Goal: Task Accomplishment & Management: Complete application form

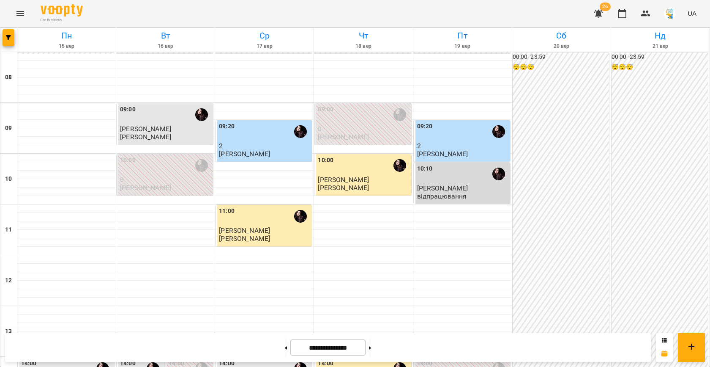
scroll to position [33, 0]
click at [3, 38] on span "button" at bounding box center [9, 37] width 12 height 5
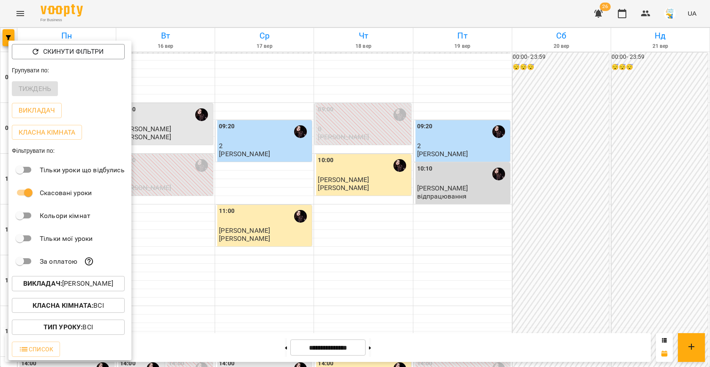
click at [69, 283] on p "Викладач : [PERSON_NAME]" at bounding box center [68, 283] width 90 height 10
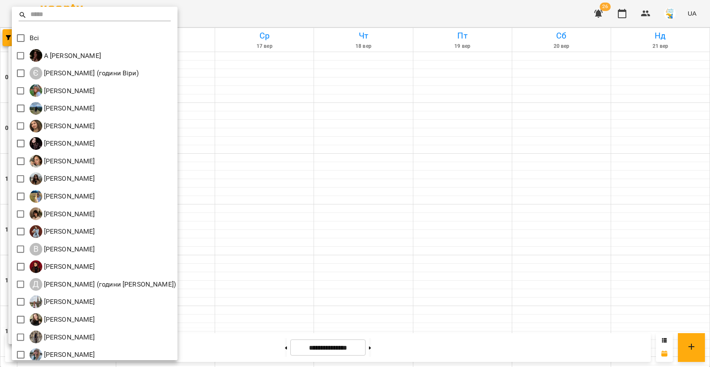
scroll to position [39, 0]
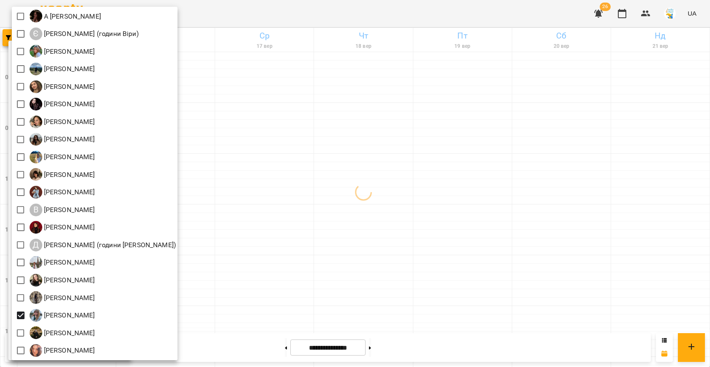
click at [328, 230] on div at bounding box center [355, 183] width 710 height 367
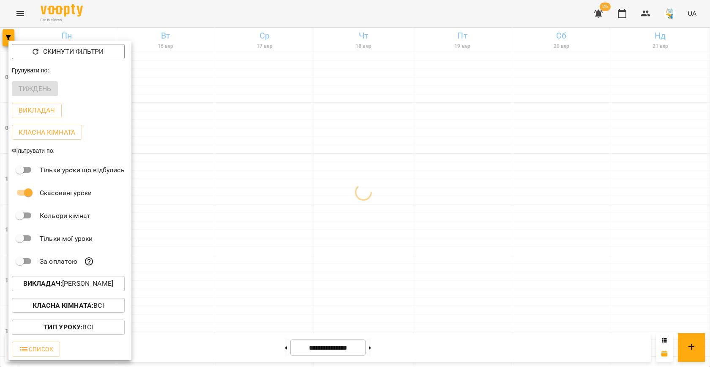
click at [274, 200] on div at bounding box center [355, 183] width 710 height 367
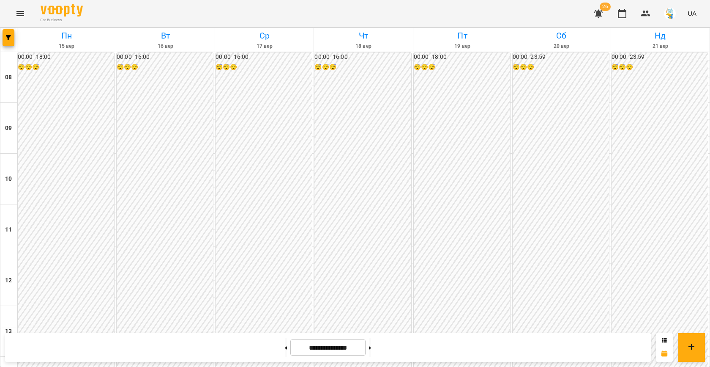
scroll to position [397, 0]
click at [10, 37] on icon "button" at bounding box center [8, 37] width 5 height 5
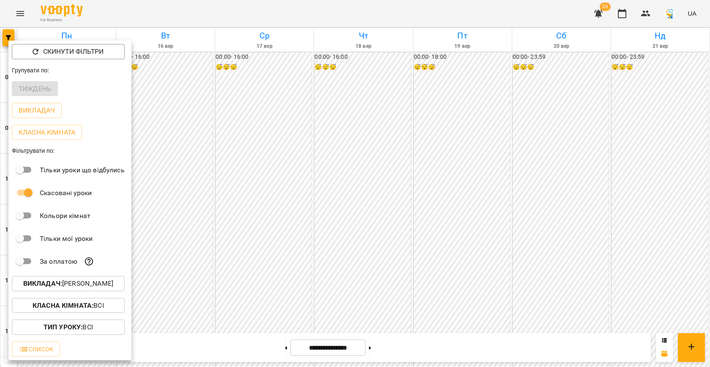
click at [96, 290] on button "Викладач : [PERSON_NAME]" at bounding box center [68, 283] width 113 height 15
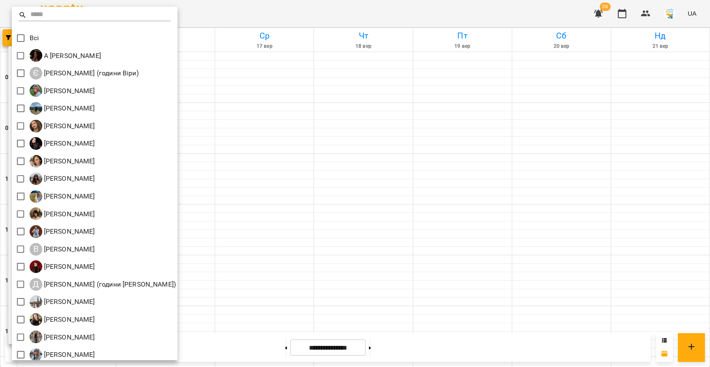
scroll to position [39, 0]
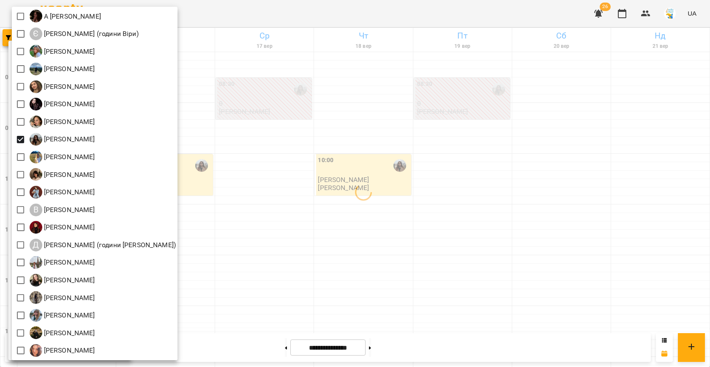
click at [408, 178] on div at bounding box center [355, 183] width 710 height 367
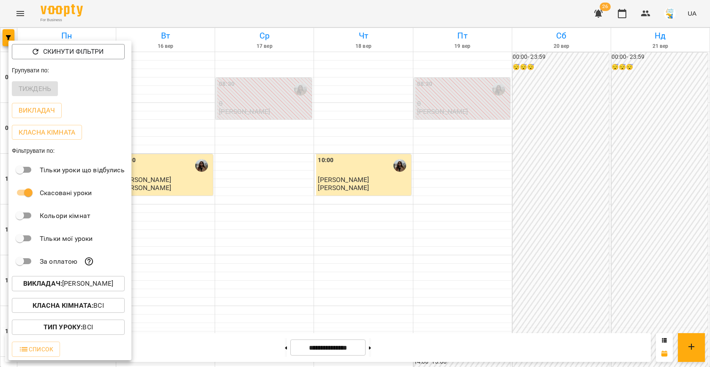
click at [339, 178] on div at bounding box center [355, 183] width 710 height 367
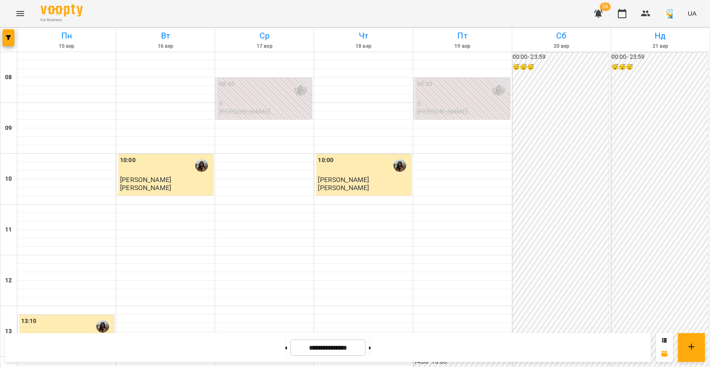
scroll to position [313, 0]
click at [6, 36] on icon "button" at bounding box center [8, 37] width 5 height 5
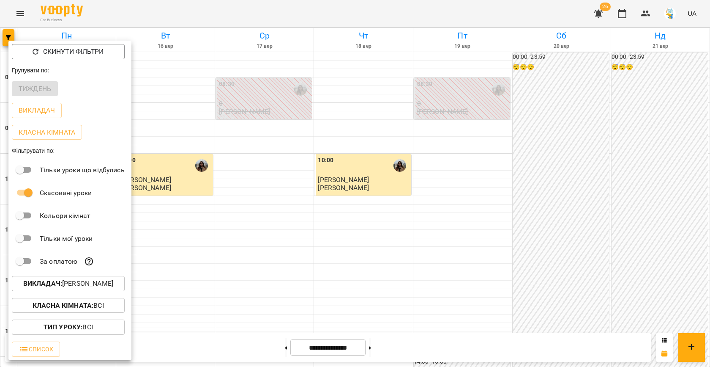
click at [82, 286] on p "Викладач : [PERSON_NAME]" at bounding box center [68, 283] width 90 height 10
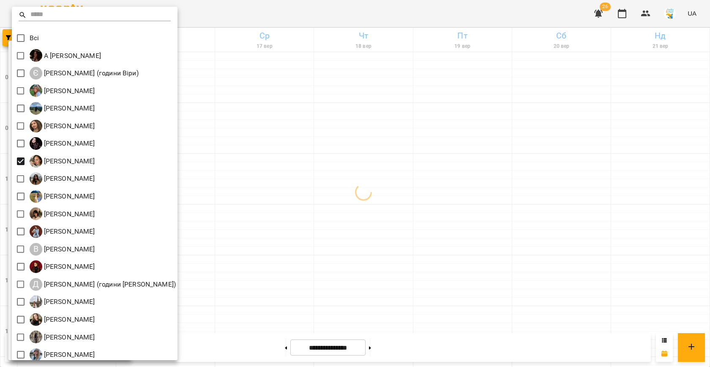
click at [296, 188] on div at bounding box center [355, 183] width 710 height 367
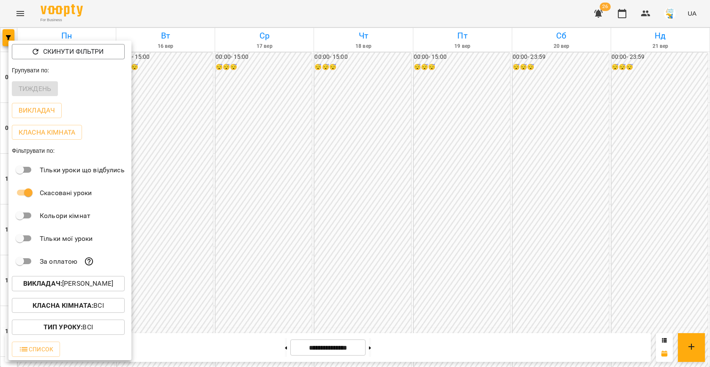
click at [247, 193] on div at bounding box center [355, 183] width 710 height 367
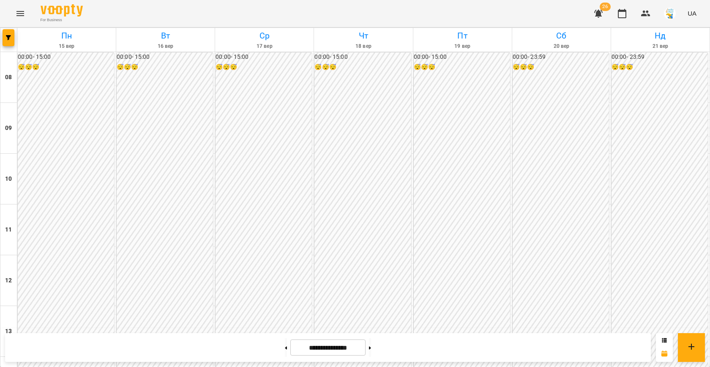
scroll to position [353, 0]
click at [9, 32] on button "button" at bounding box center [9, 37] width 12 height 17
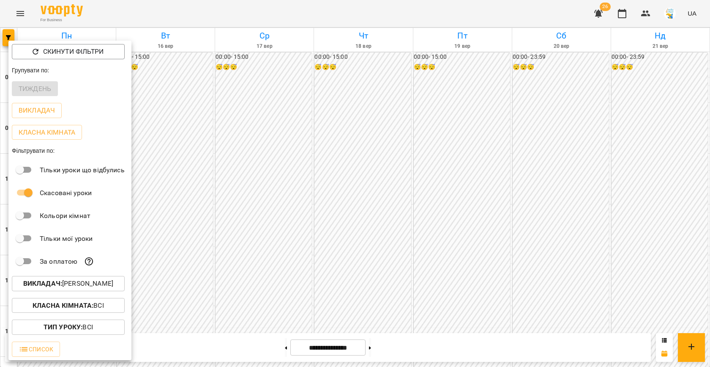
click at [76, 281] on p "Викладач : [PERSON_NAME]" at bounding box center [68, 283] width 90 height 10
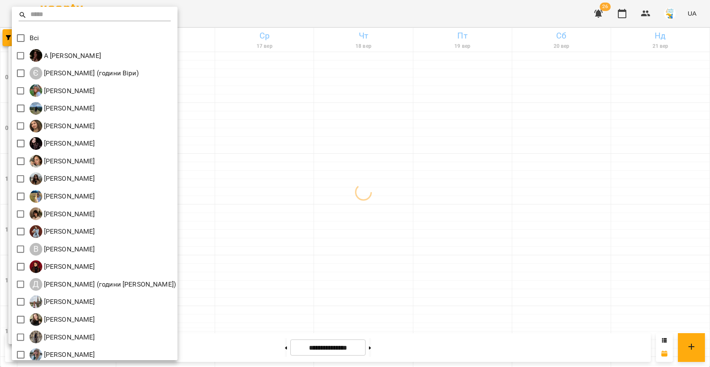
click at [326, 193] on div at bounding box center [355, 183] width 710 height 367
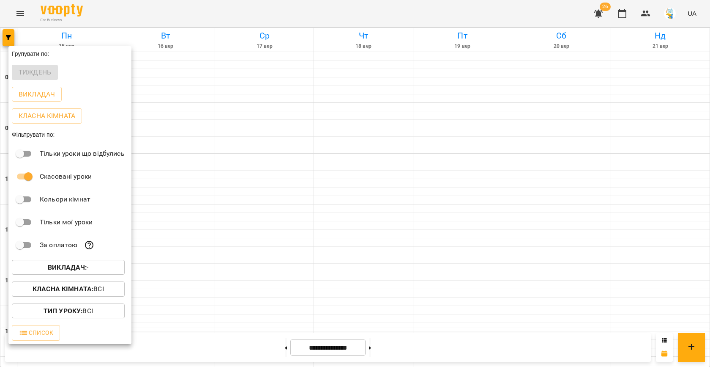
click at [389, 109] on div at bounding box center [355, 183] width 710 height 367
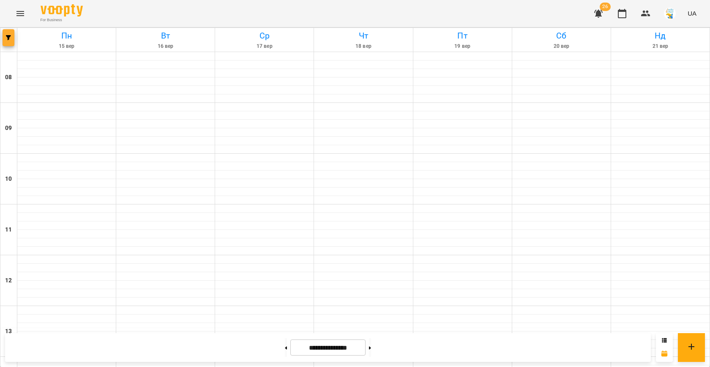
click at [5, 37] on span "button" at bounding box center [9, 37] width 12 height 5
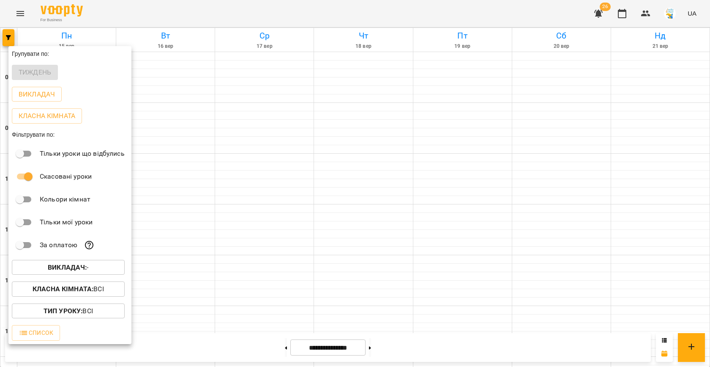
click at [75, 265] on b "Викладач :" at bounding box center [67, 267] width 39 height 8
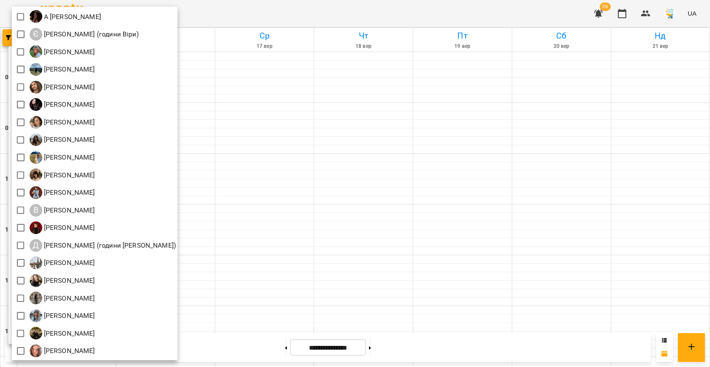
scroll to position [39, 0]
click at [273, 222] on div at bounding box center [355, 183] width 710 height 367
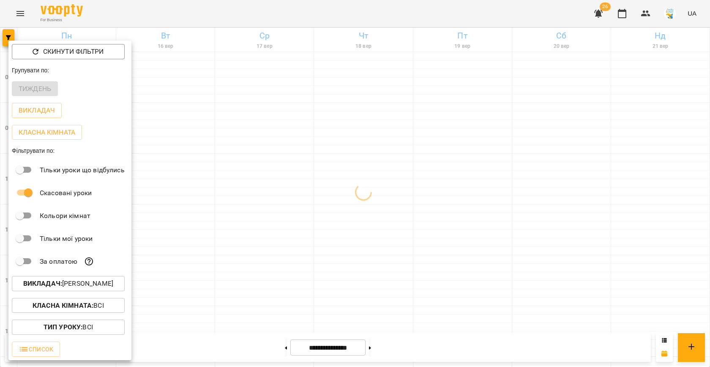
click at [273, 222] on div at bounding box center [355, 183] width 710 height 367
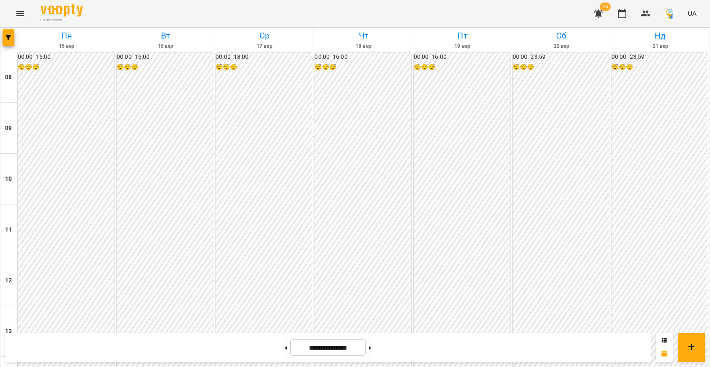
scroll to position [384, 0]
click at [12, 40] on span "button" at bounding box center [9, 37] width 12 height 5
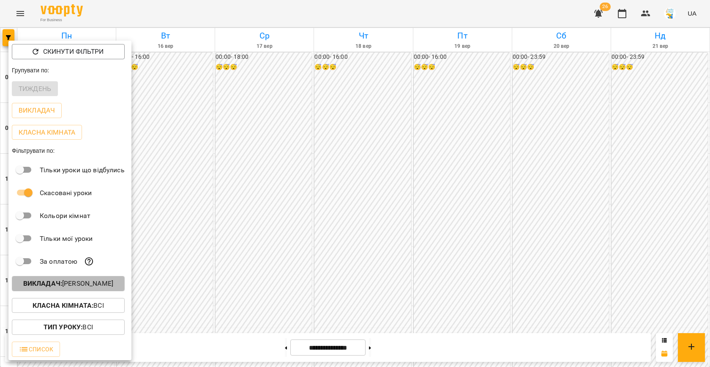
click at [81, 288] on p "Викладач : [PERSON_NAME]" at bounding box center [68, 283] width 90 height 10
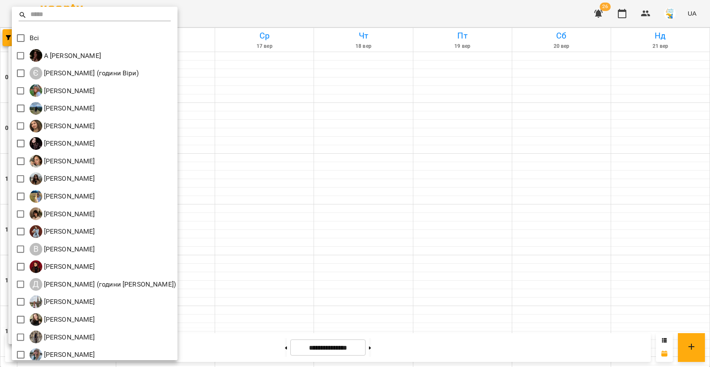
scroll to position [39, 0]
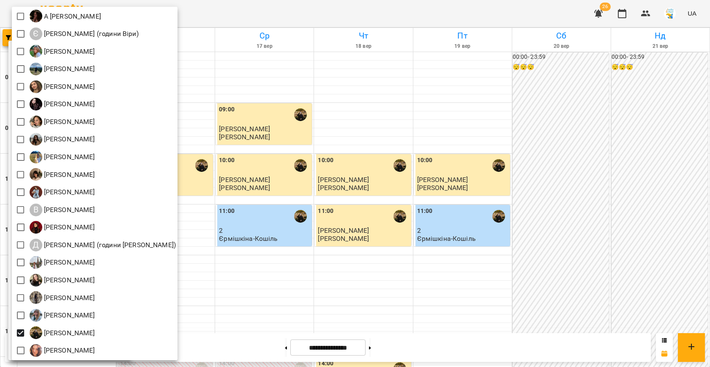
click at [233, 238] on div at bounding box center [355, 183] width 710 height 367
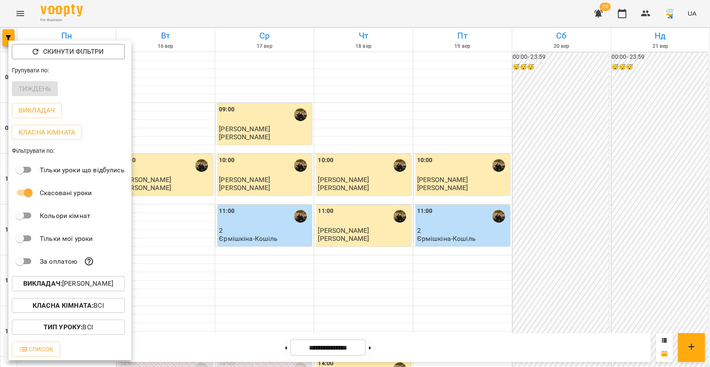
click at [233, 238] on div at bounding box center [355, 183] width 710 height 367
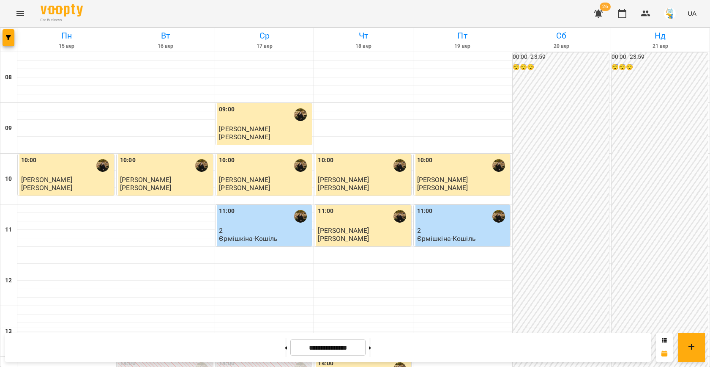
scroll to position [356, 0]
click at [371, 345] on button at bounding box center [370, 347] width 2 height 19
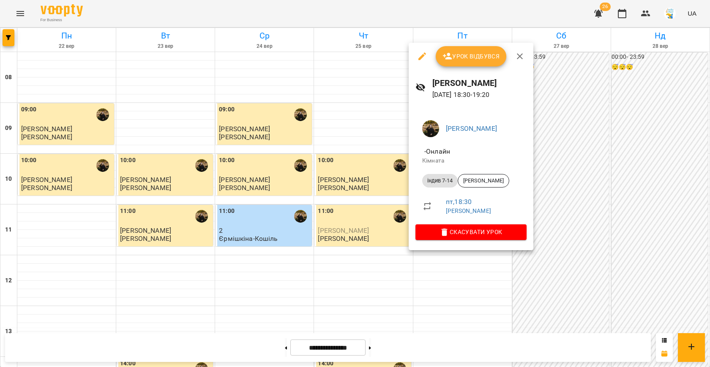
click at [352, 213] on div at bounding box center [355, 183] width 710 height 367
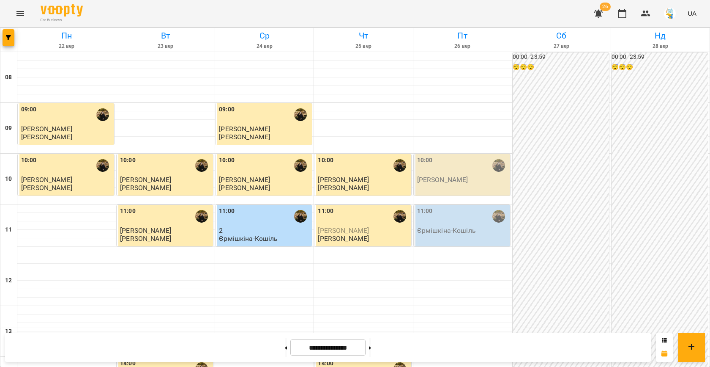
scroll to position [264, 0]
click at [371, 355] on button at bounding box center [370, 347] width 2 height 19
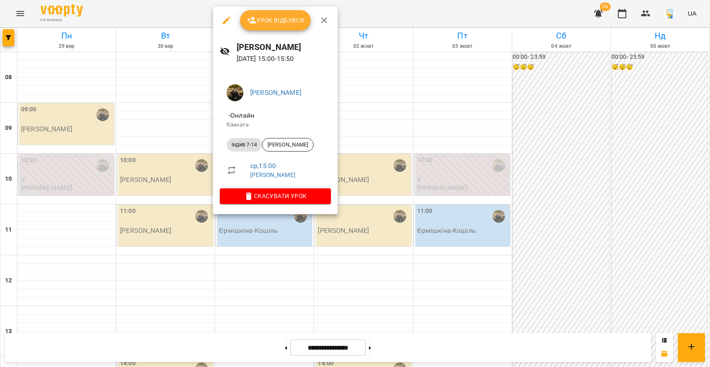
click at [368, 211] on div at bounding box center [355, 183] width 710 height 367
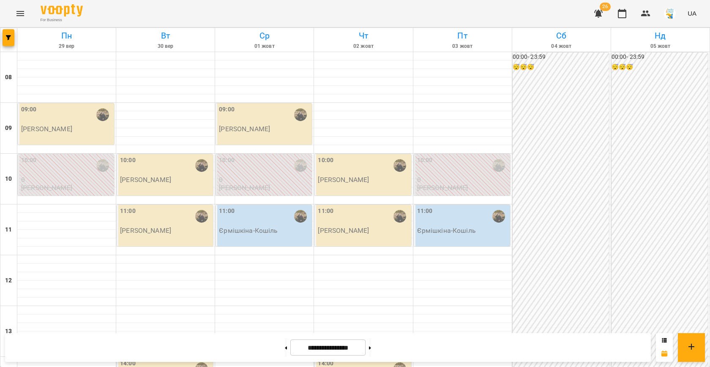
scroll to position [418, 0]
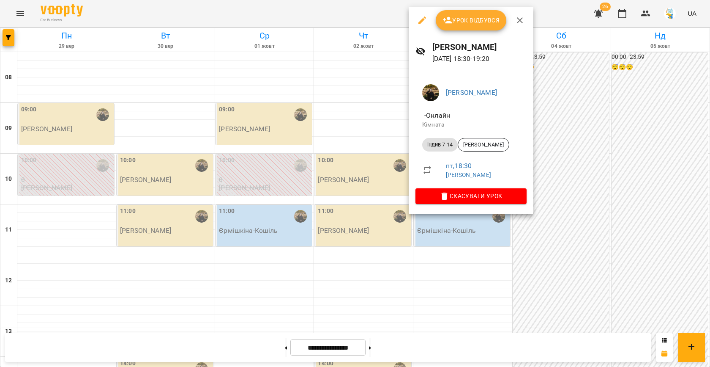
click at [326, 193] on div at bounding box center [355, 183] width 710 height 367
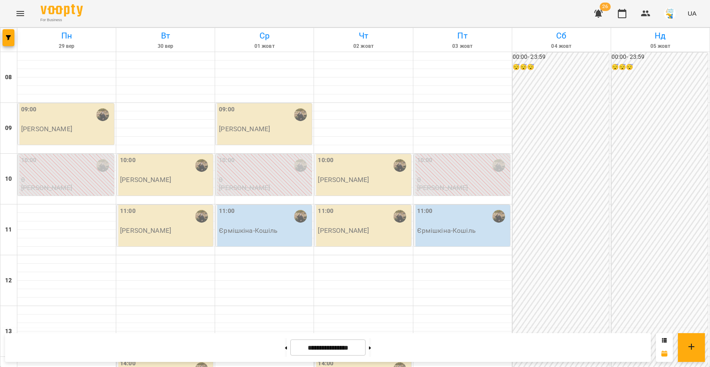
scroll to position [237, 0]
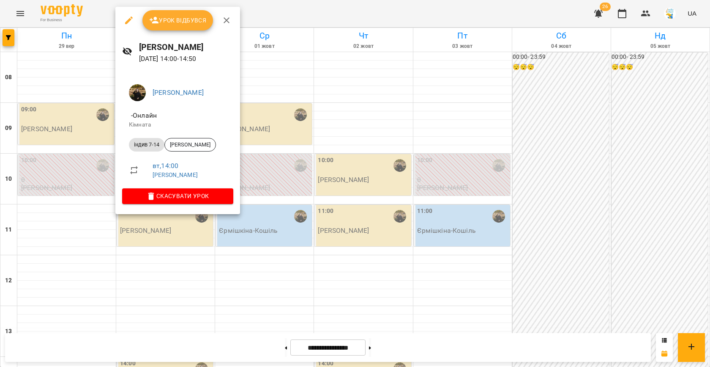
click at [271, 205] on div at bounding box center [355, 183] width 710 height 367
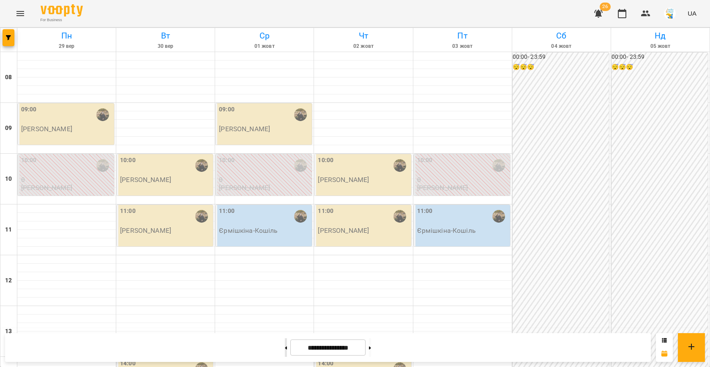
click at [285, 345] on button at bounding box center [286, 347] width 2 height 19
type input "**********"
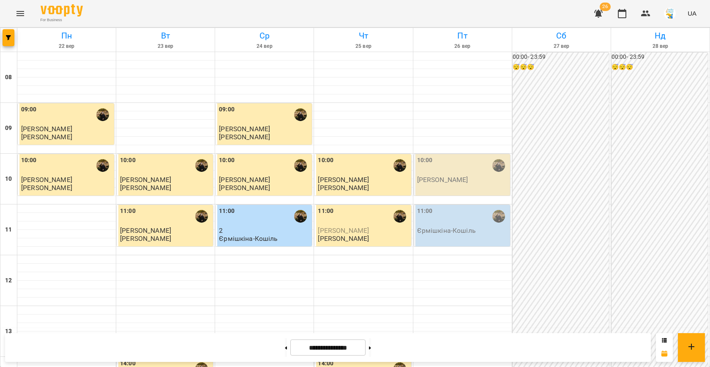
scroll to position [307, 0]
click at [8, 40] on icon "button" at bounding box center [8, 37] width 5 height 5
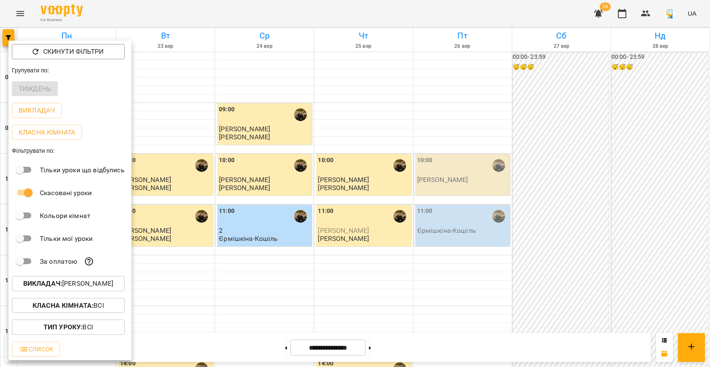
click at [80, 282] on p "Викладач : [PERSON_NAME]" at bounding box center [68, 283] width 90 height 10
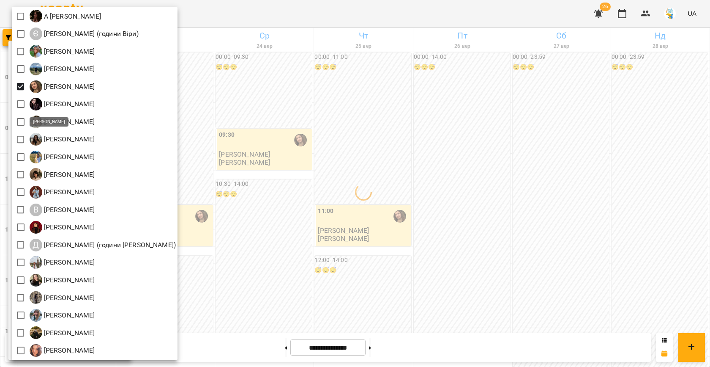
scroll to position [0, 0]
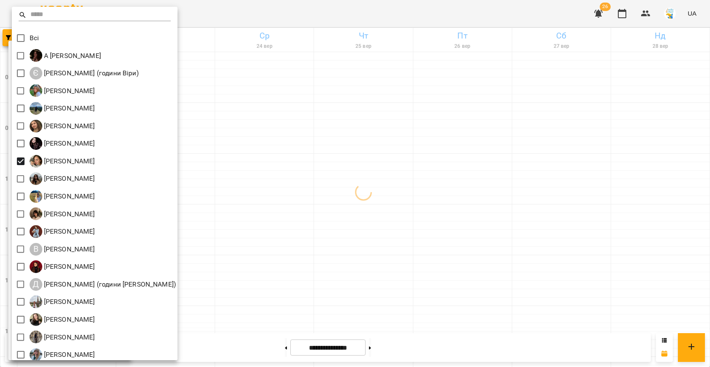
click at [271, 203] on div at bounding box center [355, 183] width 710 height 367
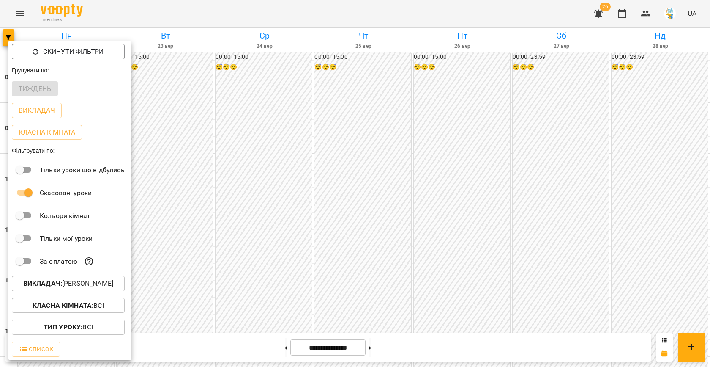
click at [271, 203] on div at bounding box center [355, 183] width 710 height 367
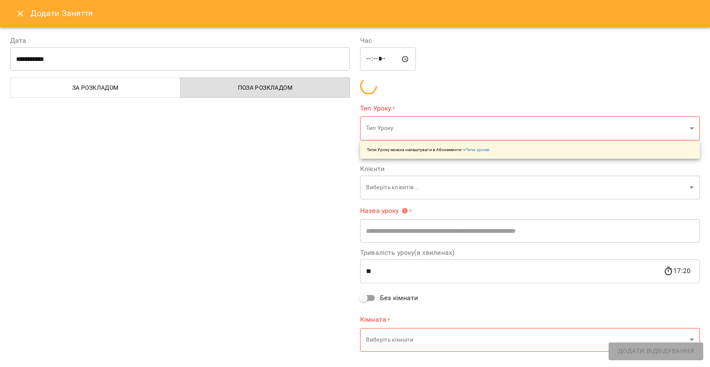
type input "**********"
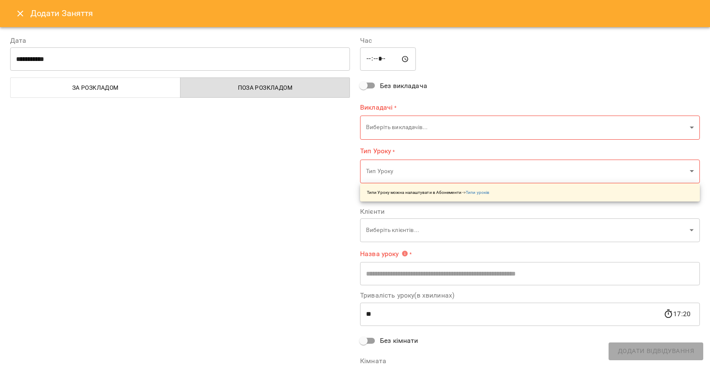
click at [14, 14] on button "Close" at bounding box center [20, 13] width 20 height 20
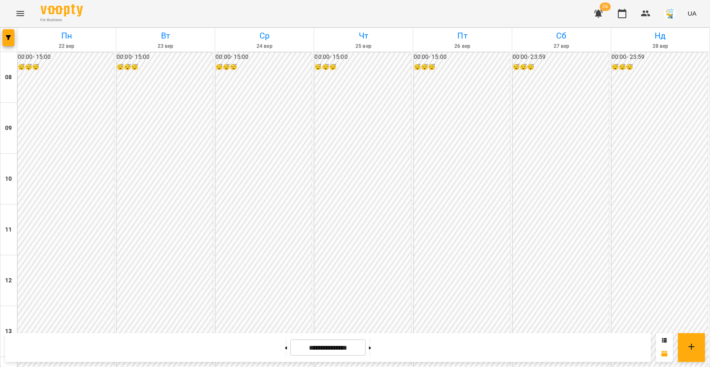
scroll to position [430, 0]
click at [9, 36] on icon "button" at bounding box center [8, 37] width 5 height 5
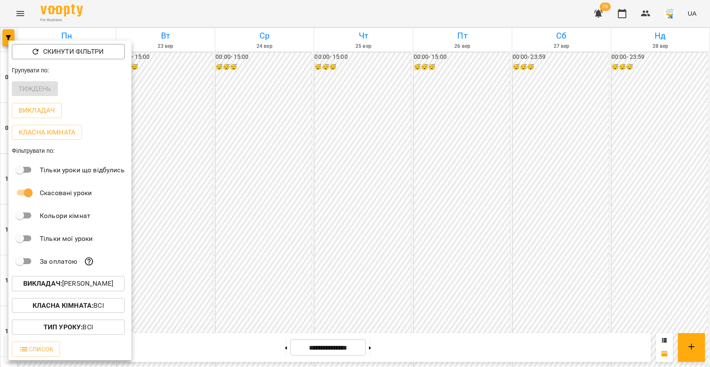
click at [68, 283] on p "Викладач : [PERSON_NAME]" at bounding box center [68, 283] width 90 height 10
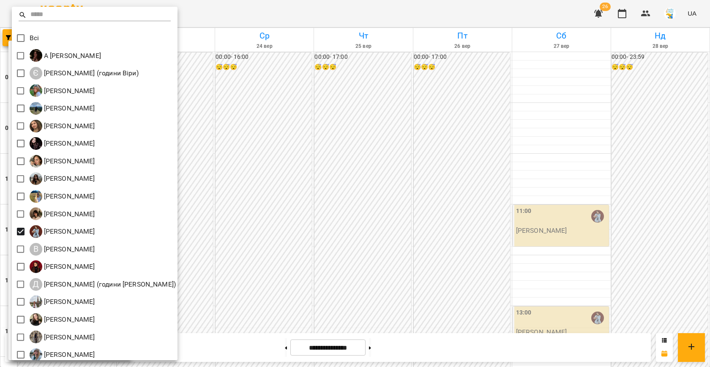
click at [251, 191] on div at bounding box center [355, 183] width 710 height 367
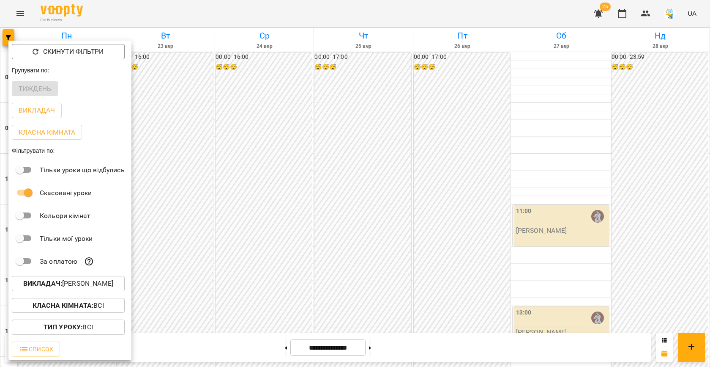
click at [251, 191] on div at bounding box center [355, 183] width 710 height 367
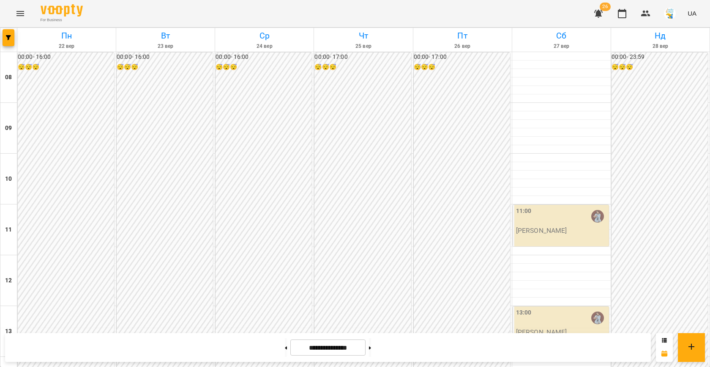
scroll to position [343, 0]
click at [4, 36] on span "button" at bounding box center [9, 37] width 12 height 5
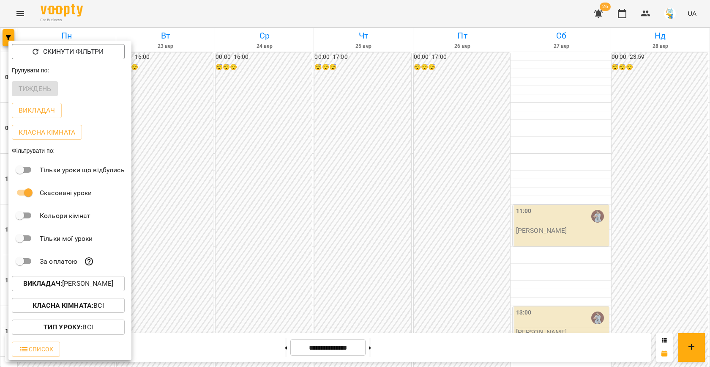
click at [234, 233] on div at bounding box center [355, 183] width 710 height 367
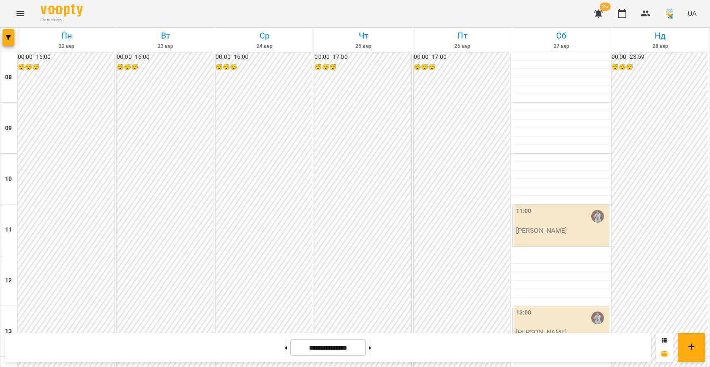
scroll to position [397, 0]
click at [8, 41] on button "button" at bounding box center [9, 37] width 12 height 17
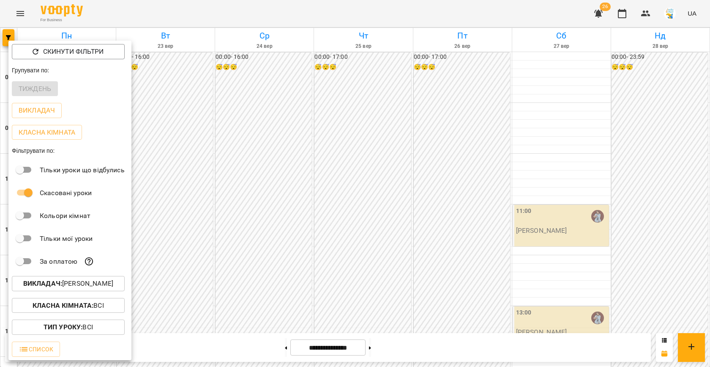
click at [89, 280] on p "Викладач : [PERSON_NAME]" at bounding box center [68, 283] width 90 height 10
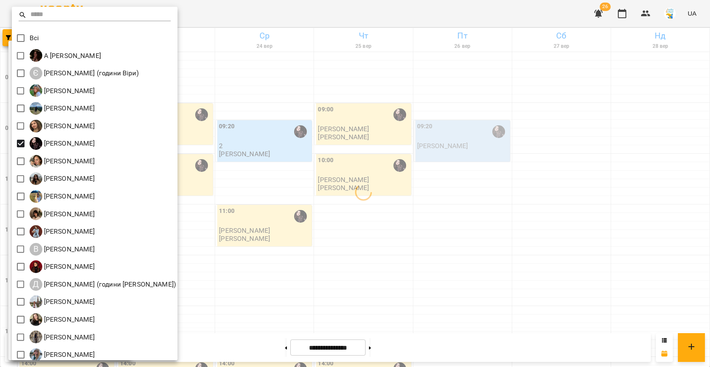
click at [276, 186] on div at bounding box center [355, 183] width 710 height 367
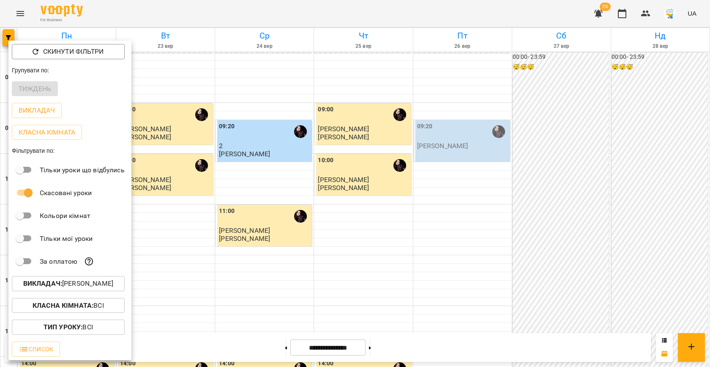
click at [252, 168] on div at bounding box center [355, 183] width 710 height 367
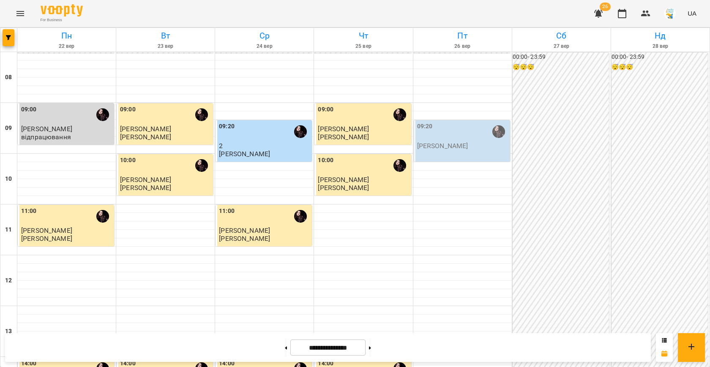
scroll to position [413, 0]
click at [11, 35] on icon "button" at bounding box center [8, 37] width 5 height 5
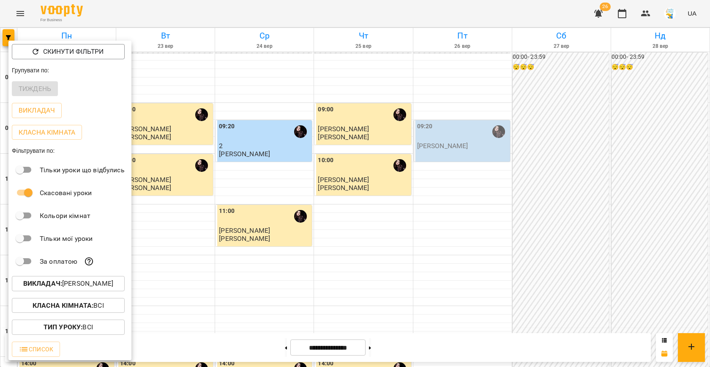
click at [101, 290] on button "Викладач : [PERSON_NAME]" at bounding box center [68, 283] width 113 height 15
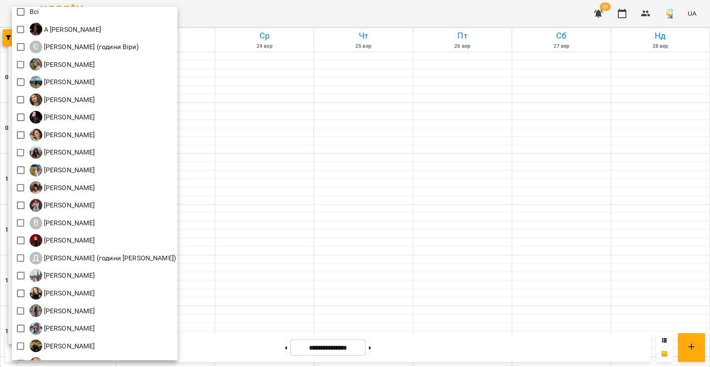
scroll to position [28, 0]
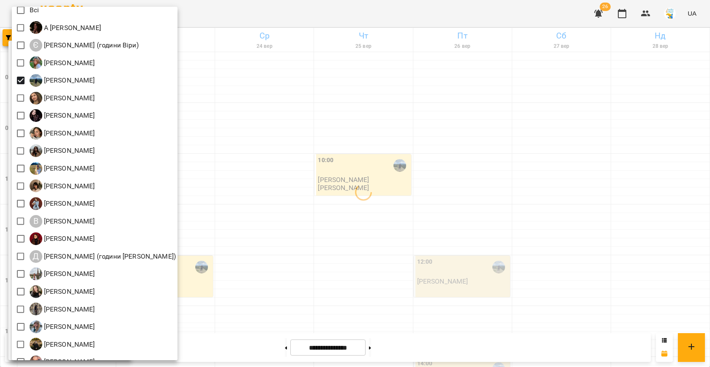
click at [288, 140] on div at bounding box center [355, 183] width 710 height 367
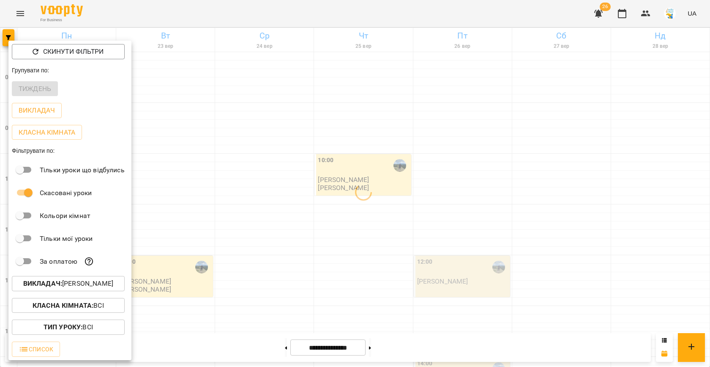
click at [248, 153] on div at bounding box center [355, 183] width 710 height 367
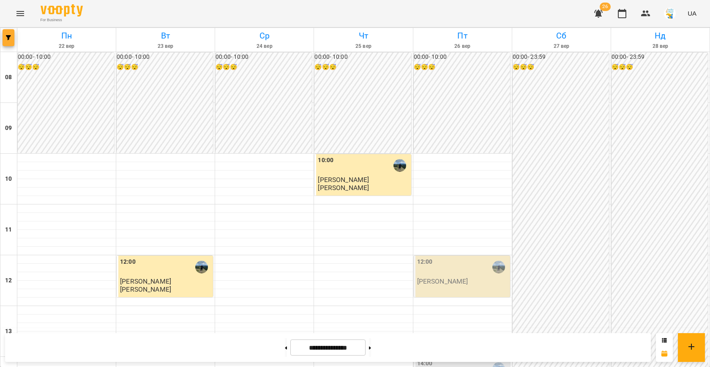
click at [7, 36] on icon "button" at bounding box center [8, 37] width 5 height 5
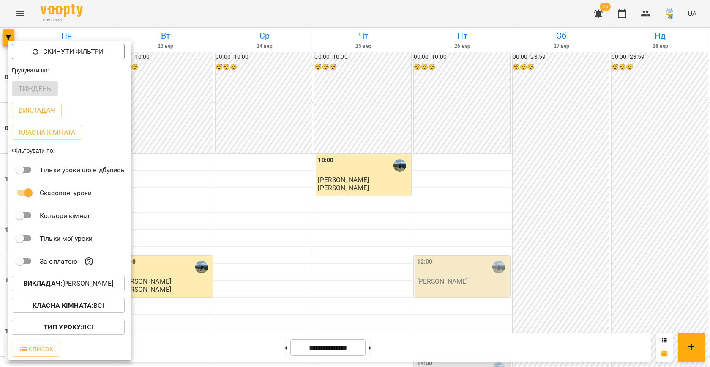
click at [84, 287] on p "Викладач : [PERSON_NAME]" at bounding box center [68, 283] width 90 height 10
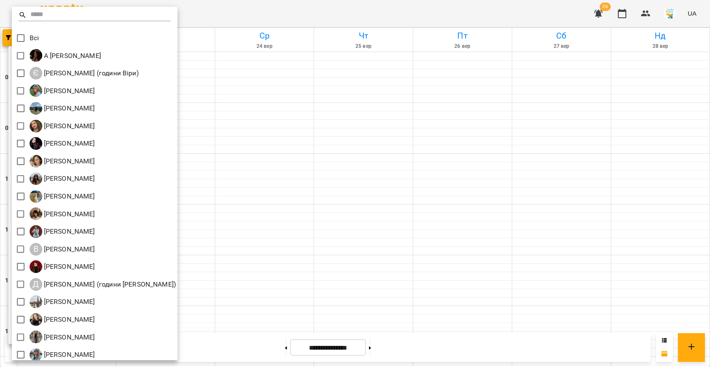
scroll to position [39, 0]
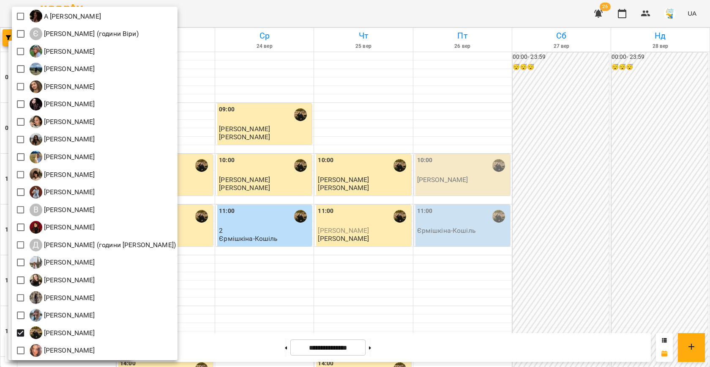
click at [252, 200] on div at bounding box center [355, 183] width 710 height 367
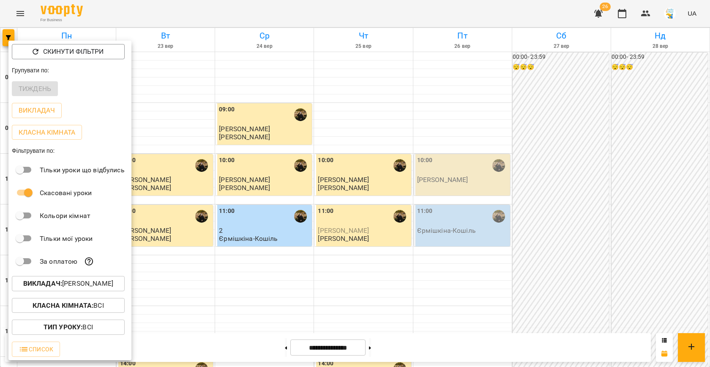
click at [243, 218] on div at bounding box center [355, 183] width 710 height 367
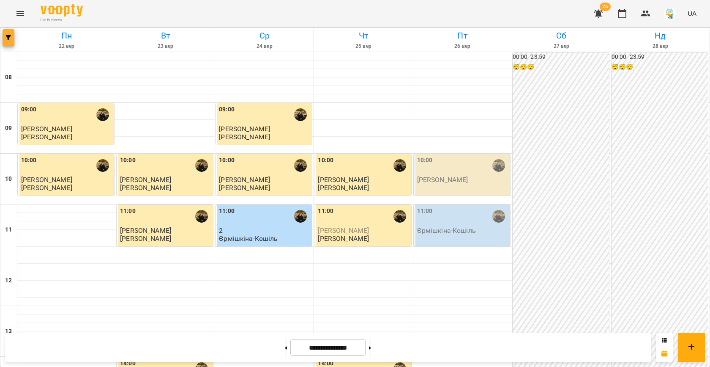
click at [7, 40] on icon "button" at bounding box center [8, 37] width 5 height 5
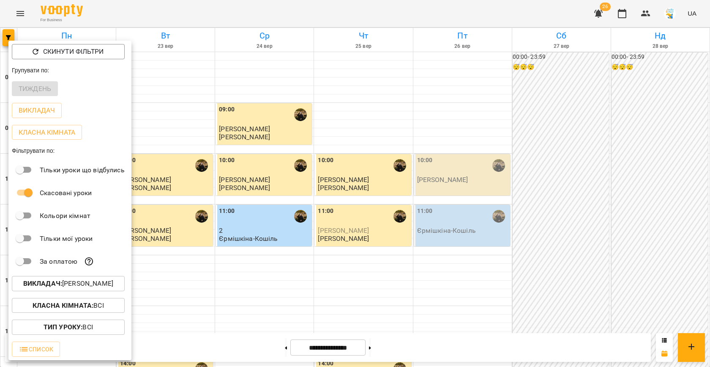
click at [85, 280] on p "Викладач : [PERSON_NAME]" at bounding box center [68, 283] width 90 height 10
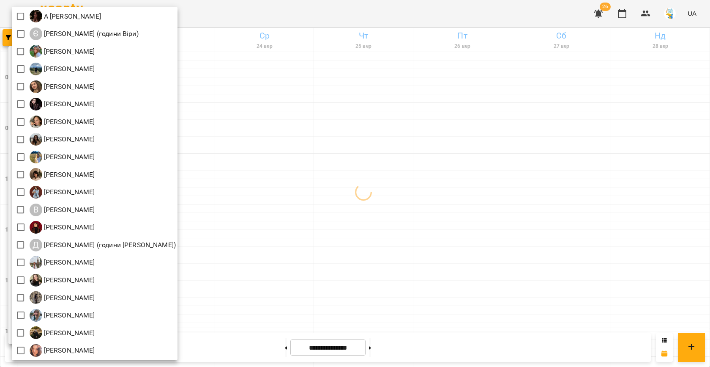
click at [246, 265] on div at bounding box center [355, 183] width 710 height 367
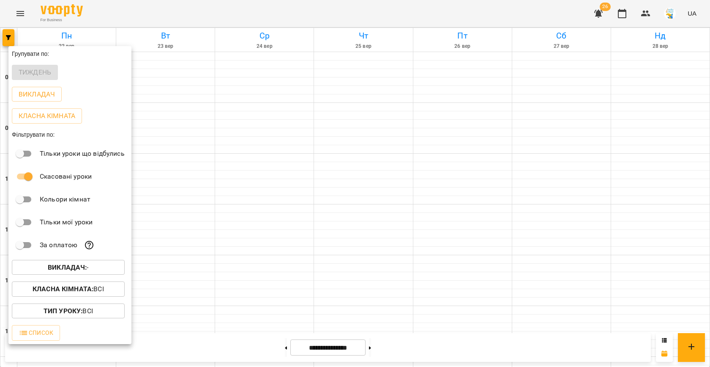
click at [246, 265] on div at bounding box center [355, 183] width 710 height 367
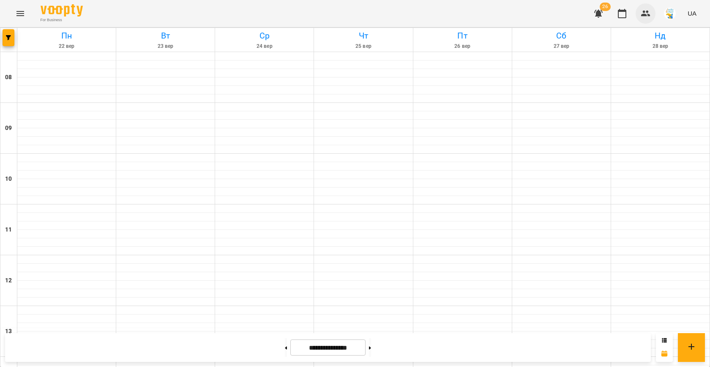
click at [643, 11] on icon "button" at bounding box center [646, 13] width 10 height 10
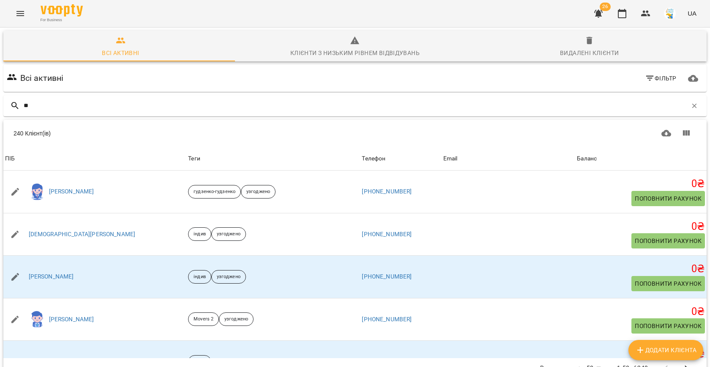
type input "*"
type input "****"
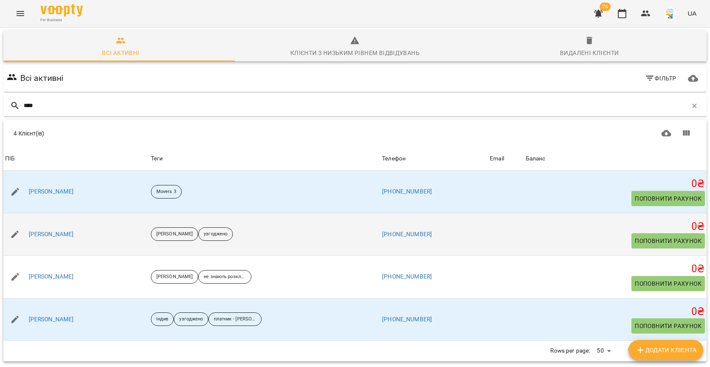
scroll to position [29, 0]
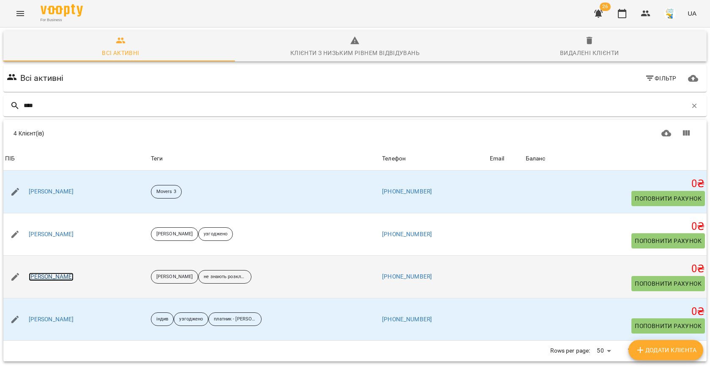
click at [55, 272] on link "[PERSON_NAME]" at bounding box center [51, 276] width 45 height 8
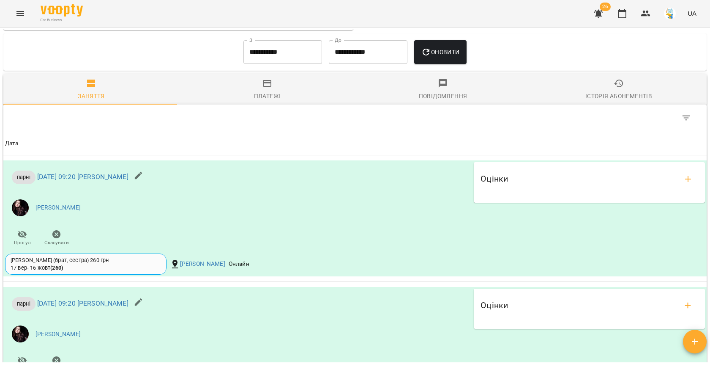
scroll to position [677, 0]
click at [288, 59] on input "**********" at bounding box center [283, 52] width 79 height 24
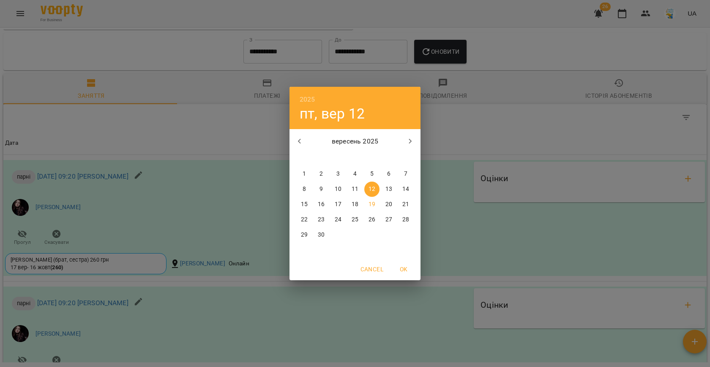
click at [304, 144] on icon "button" at bounding box center [300, 141] width 10 height 10
click at [406, 177] on p "1" at bounding box center [405, 174] width 3 height 8
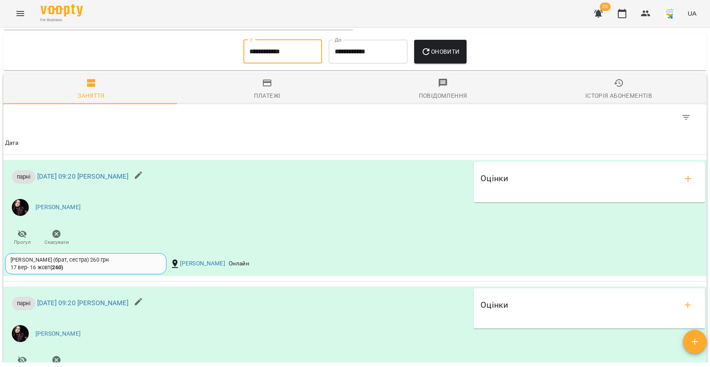
click at [434, 57] on span "Оновити" at bounding box center [440, 52] width 38 height 10
click at [274, 55] on input "**********" at bounding box center [283, 52] width 79 height 24
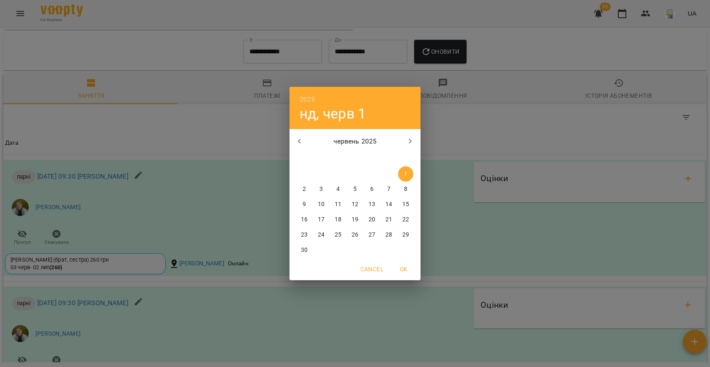
click at [301, 140] on icon "button" at bounding box center [300, 141] width 10 height 10
click at [353, 173] on p "1" at bounding box center [354, 174] width 3 height 8
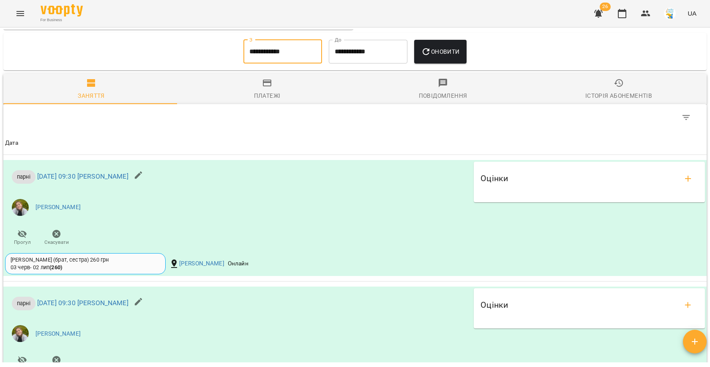
click at [437, 57] on span "Оновити" at bounding box center [440, 52] width 38 height 10
click at [267, 57] on input "**********" at bounding box center [283, 52] width 79 height 24
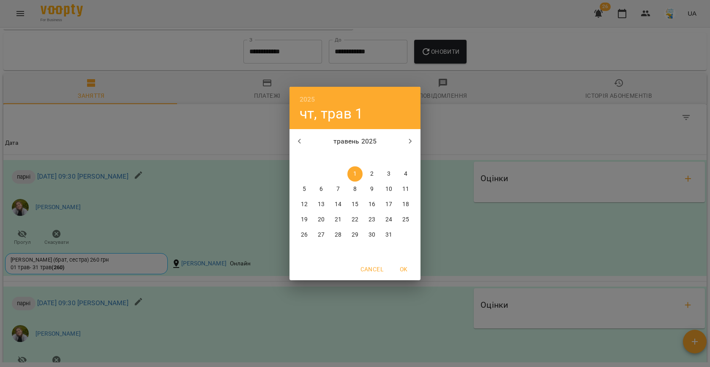
click at [294, 142] on button "button" at bounding box center [300, 141] width 20 height 20
click at [317, 176] on span "1" at bounding box center [321, 174] width 15 height 8
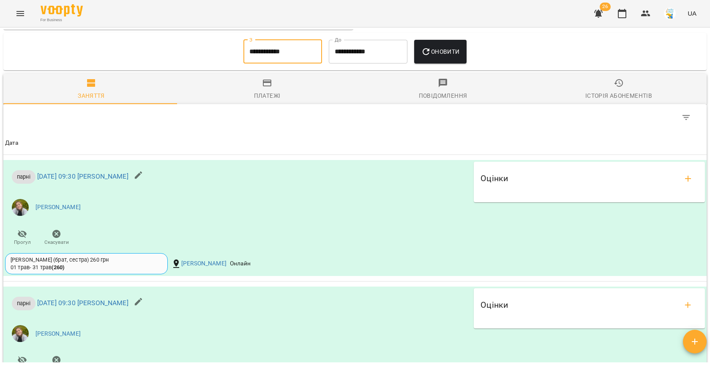
click at [448, 57] on span "Оновити" at bounding box center [440, 52] width 38 height 10
click at [261, 53] on input "**********" at bounding box center [283, 52] width 79 height 24
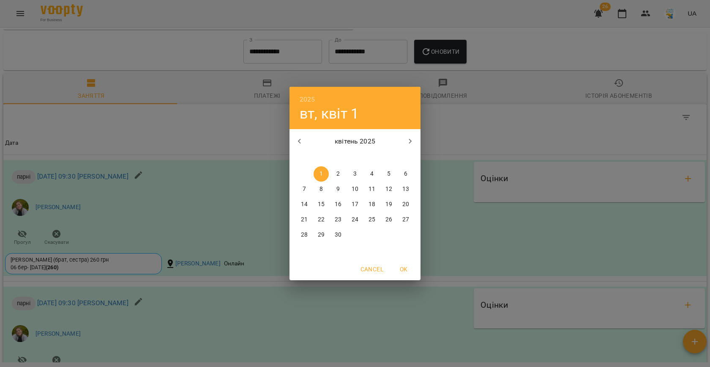
click at [301, 140] on icon "button" at bounding box center [300, 141] width 10 height 10
click at [304, 142] on icon "button" at bounding box center [300, 141] width 10 height 10
click at [387, 175] on span "1" at bounding box center [388, 174] width 15 height 8
type input "**********"
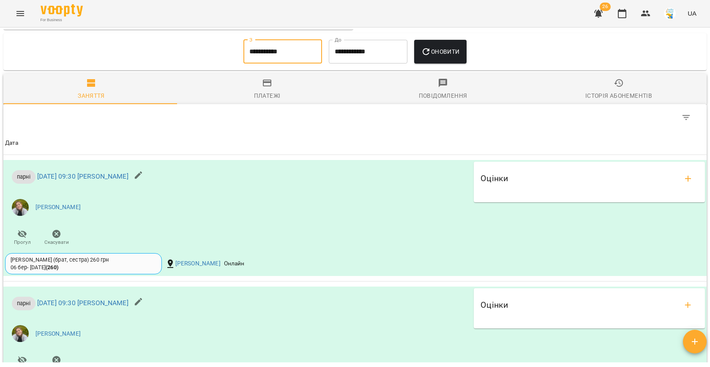
click at [451, 57] on span "Оновити" at bounding box center [440, 52] width 38 height 10
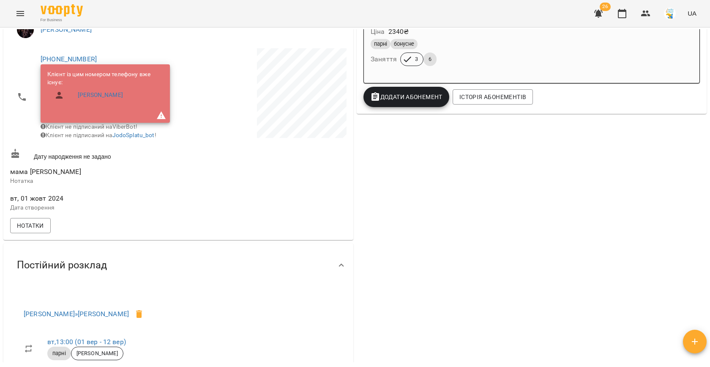
scroll to position [170, 0]
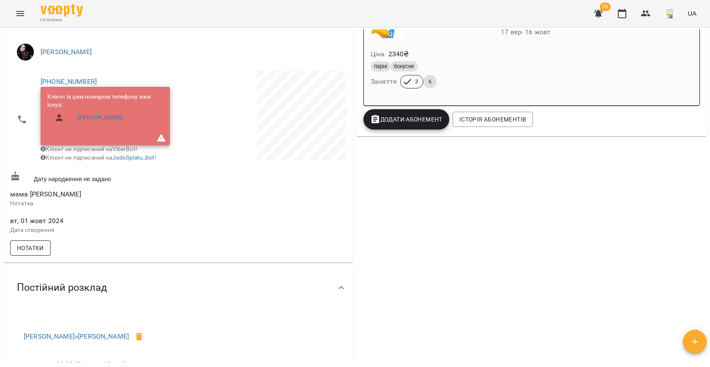
click at [41, 249] on span "Нотатки" at bounding box center [30, 248] width 27 height 10
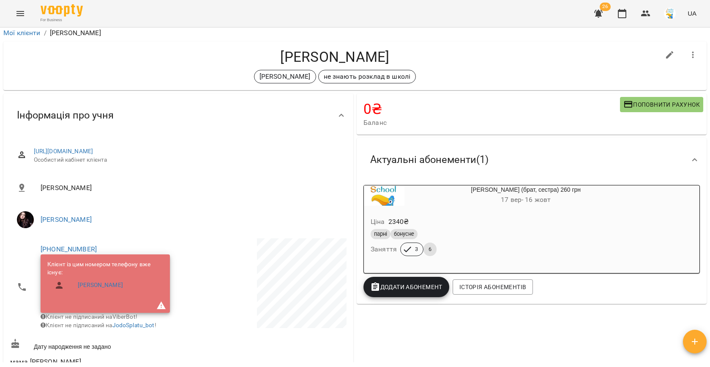
scroll to position [0, 0]
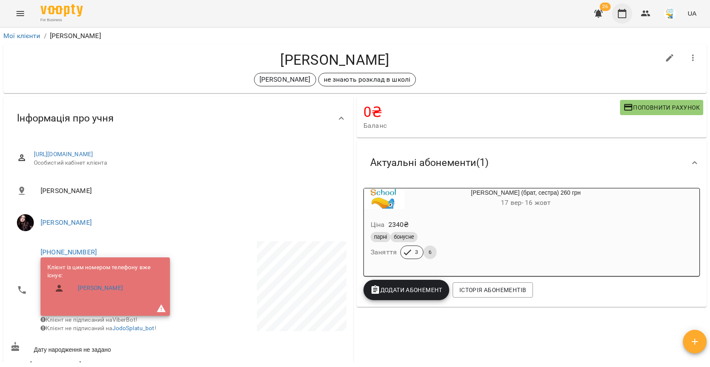
click at [618, 17] on icon "button" at bounding box center [622, 13] width 10 height 10
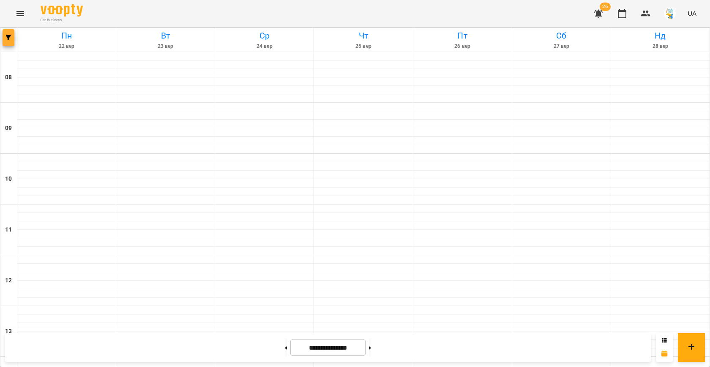
click at [9, 38] on icon "button" at bounding box center [8, 37] width 5 height 5
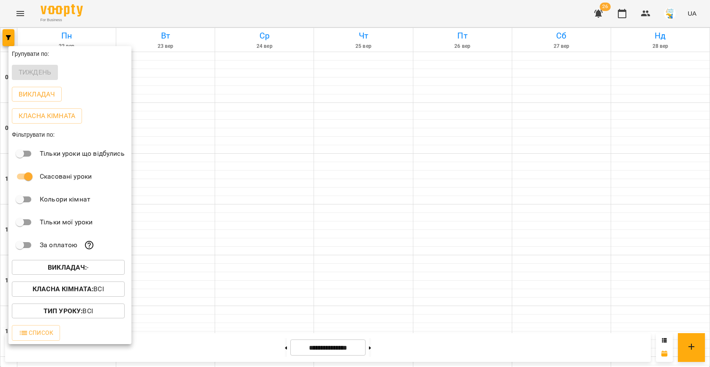
click at [79, 271] on b "Викладач :" at bounding box center [67, 267] width 39 height 8
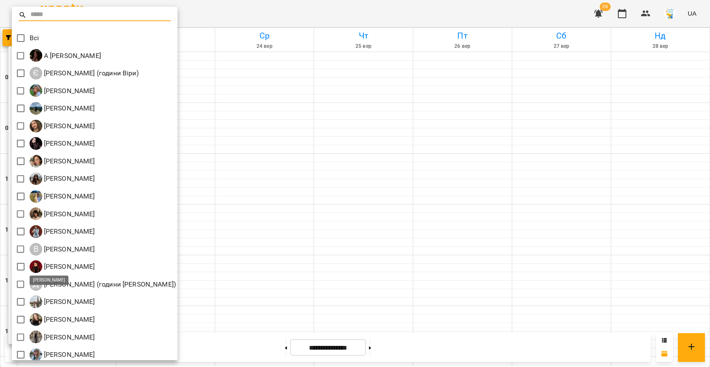
scroll to position [39, 0]
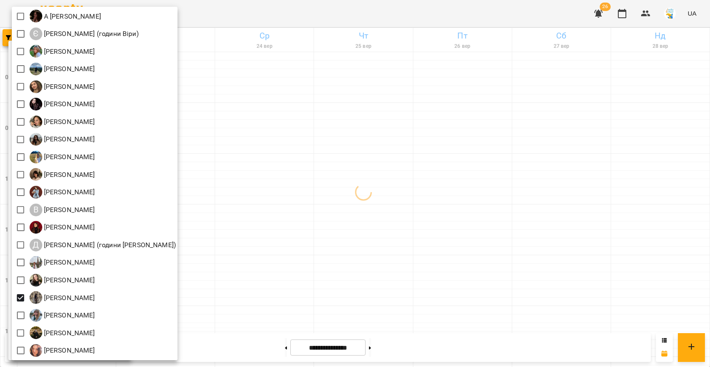
click at [386, 214] on div at bounding box center [355, 183] width 710 height 367
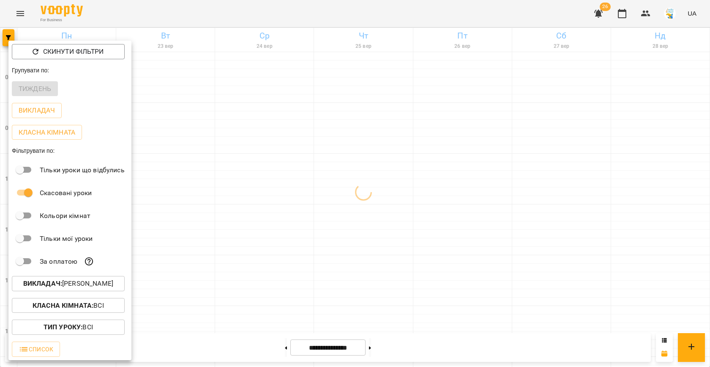
click at [301, 218] on div at bounding box center [355, 183] width 710 height 367
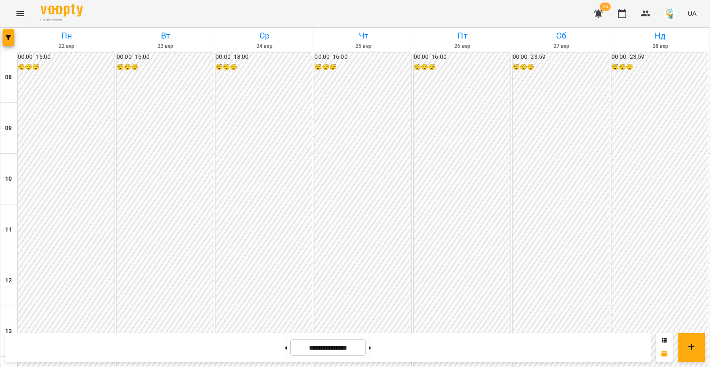
scroll to position [433, 0]
click at [6, 33] on button "button" at bounding box center [9, 37] width 12 height 17
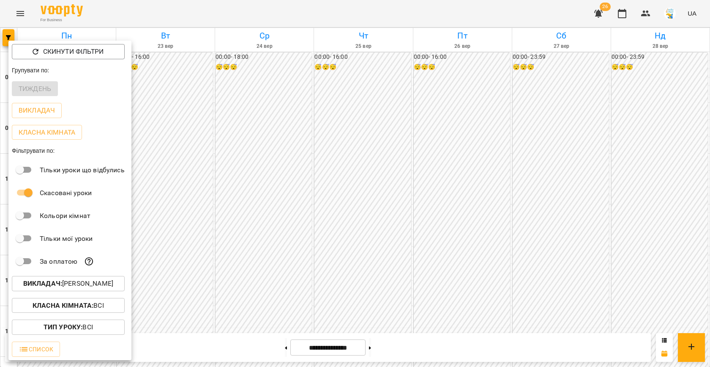
click at [88, 278] on button "Викладач : [PERSON_NAME]" at bounding box center [68, 283] width 113 height 15
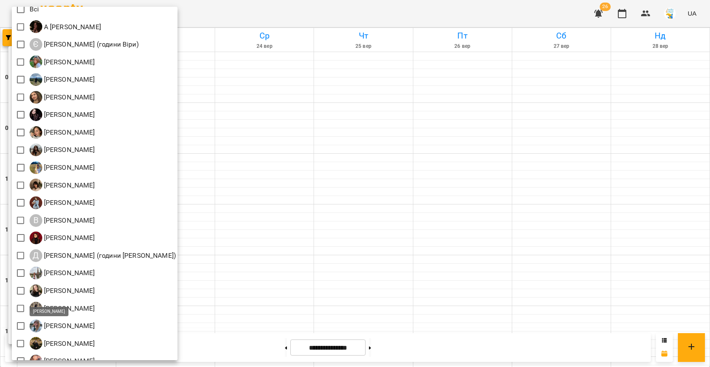
scroll to position [39, 0]
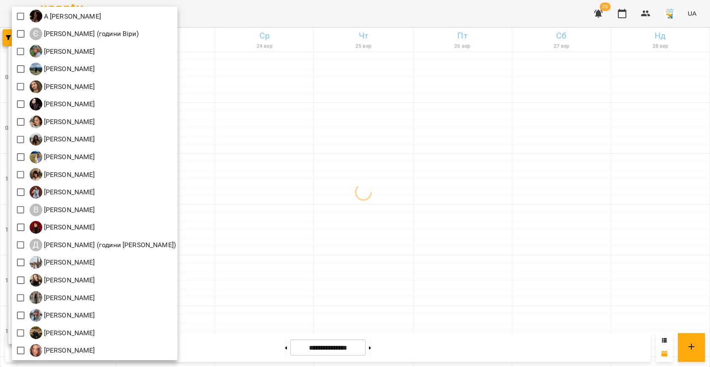
click at [271, 144] on div at bounding box center [355, 183] width 710 height 367
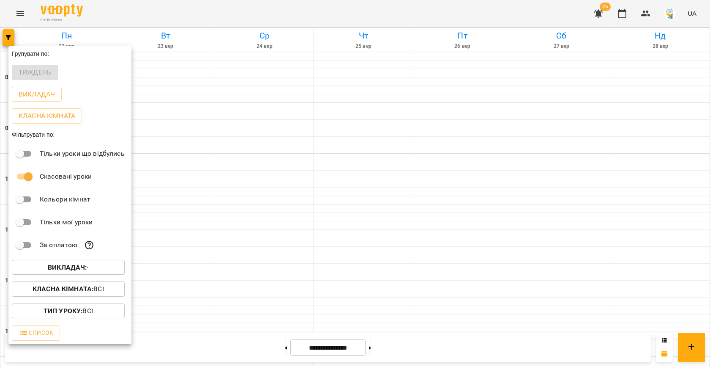
click at [104, 263] on span "Викладач : -" at bounding box center [68, 267] width 99 height 10
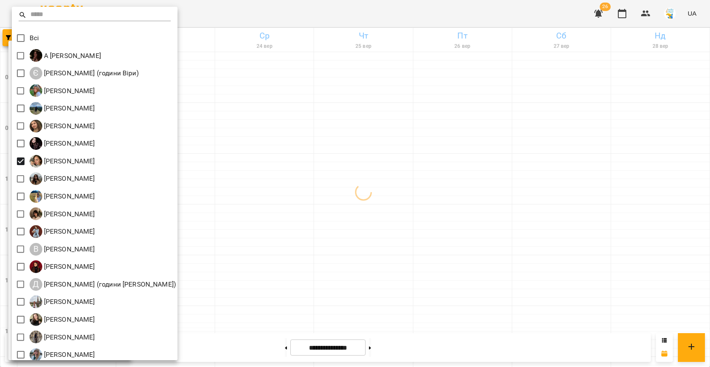
click at [278, 163] on div at bounding box center [355, 183] width 710 height 367
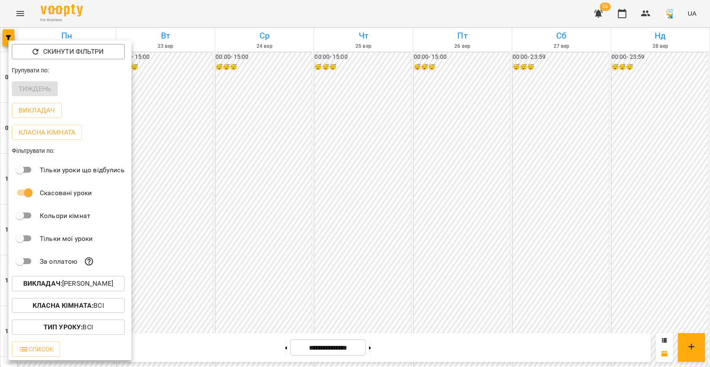
click at [257, 164] on div at bounding box center [355, 183] width 710 height 367
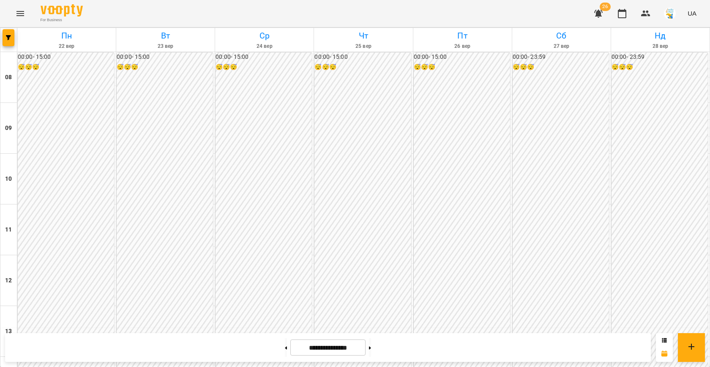
scroll to position [429, 0]
click at [13, 35] on span "button" at bounding box center [9, 37] width 12 height 5
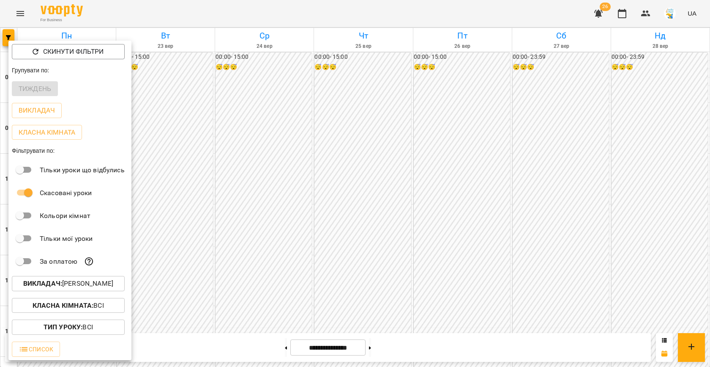
click at [87, 287] on p "Викладач : [PERSON_NAME]" at bounding box center [68, 283] width 90 height 10
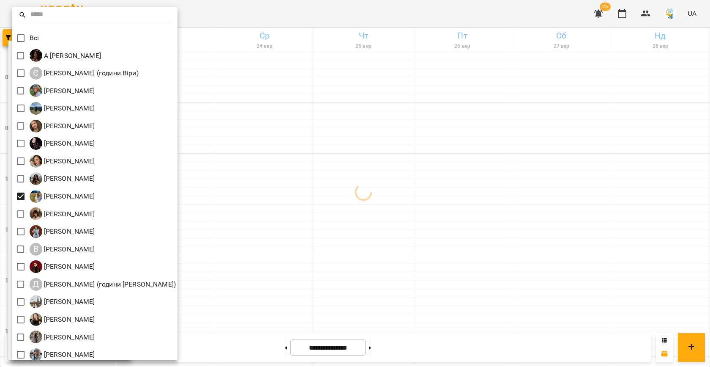
click at [370, 153] on div at bounding box center [355, 183] width 710 height 367
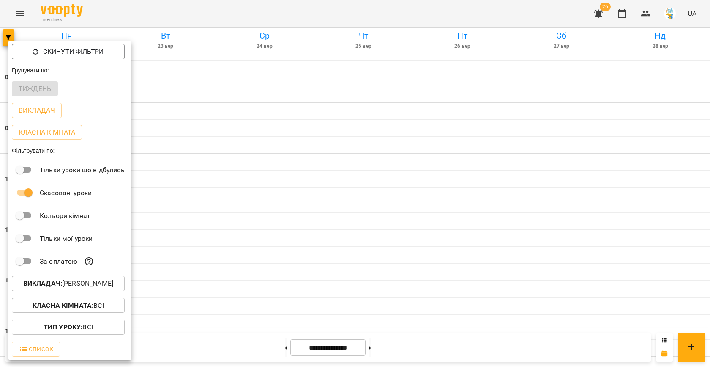
click at [427, 155] on div at bounding box center [355, 183] width 710 height 367
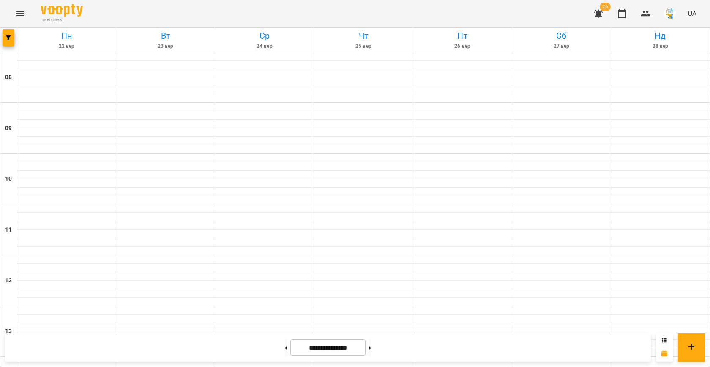
scroll to position [0, 0]
click at [285, 346] on button at bounding box center [286, 347] width 2 height 19
type input "**********"
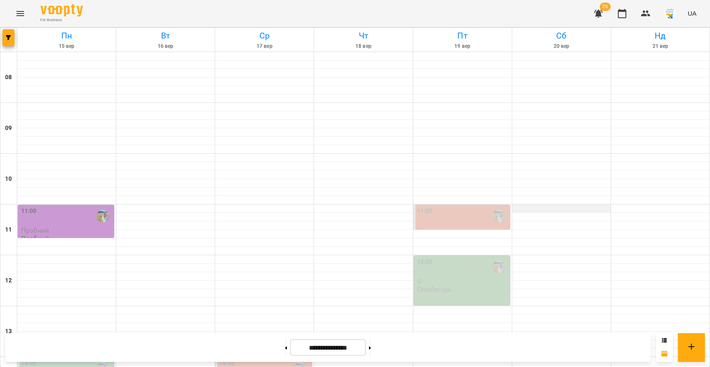
click at [535, 205] on div at bounding box center [561, 208] width 99 height 8
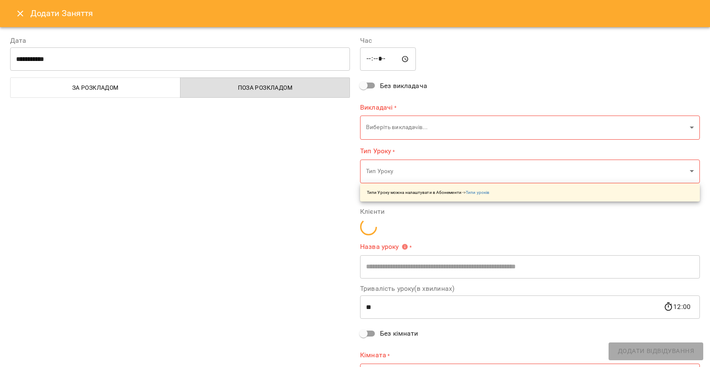
type input "**********"
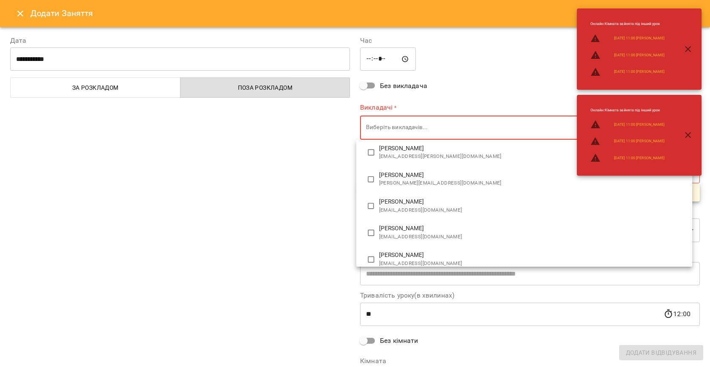
scroll to position [109, 0]
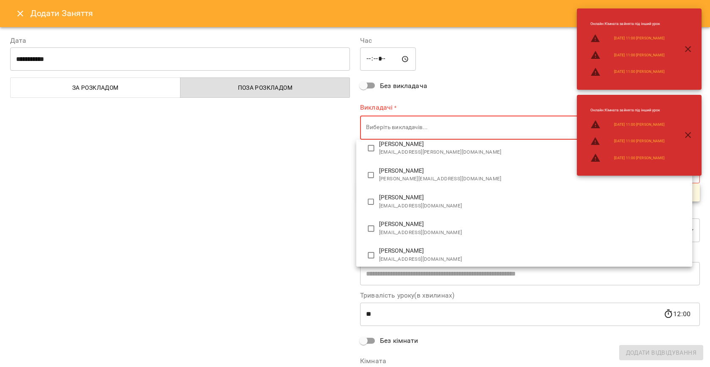
click at [414, 216] on li "[PERSON_NAME] [EMAIL_ADDRESS][DOMAIN_NAME]" at bounding box center [524, 228] width 336 height 27
type input "**********"
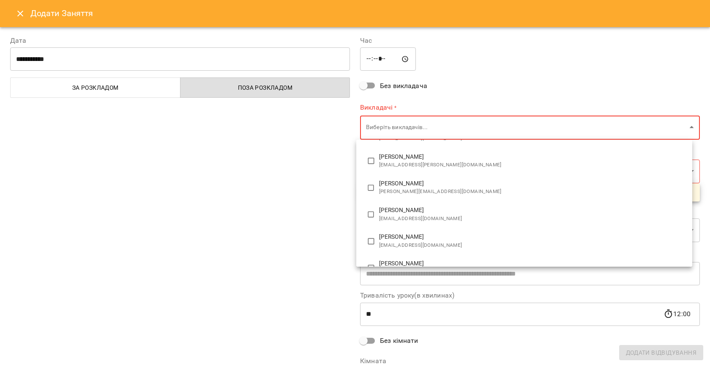
scroll to position [102, 0]
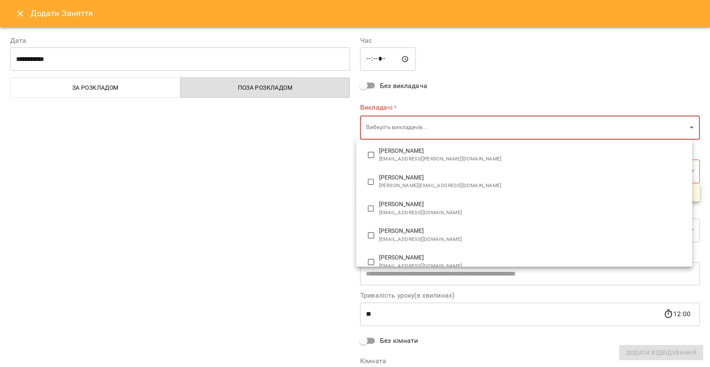
click at [387, 212] on span "[EMAIL_ADDRESS][DOMAIN_NAME]" at bounding box center [532, 212] width 306 height 8
type input "**********"
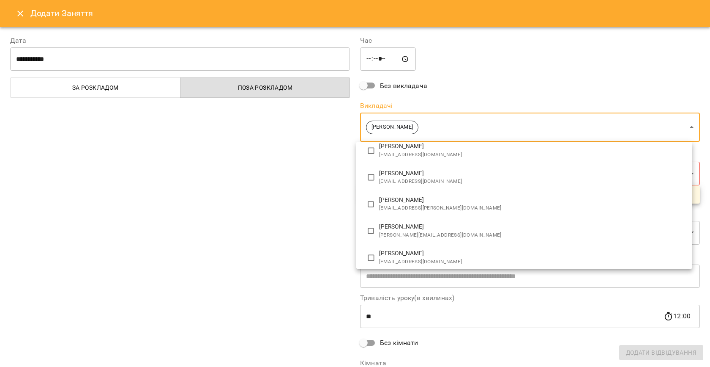
scroll to position [0, 0]
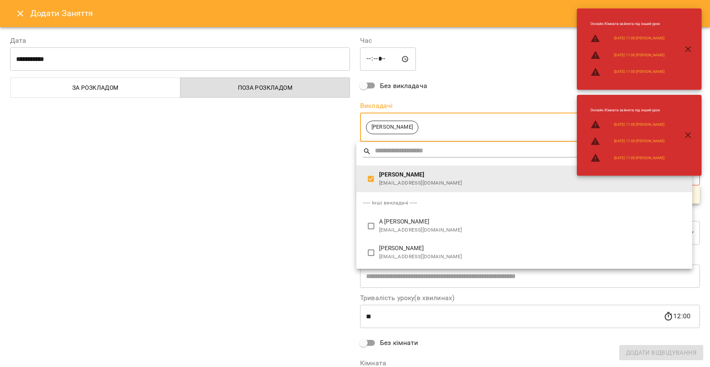
click at [266, 194] on div at bounding box center [355, 183] width 710 height 367
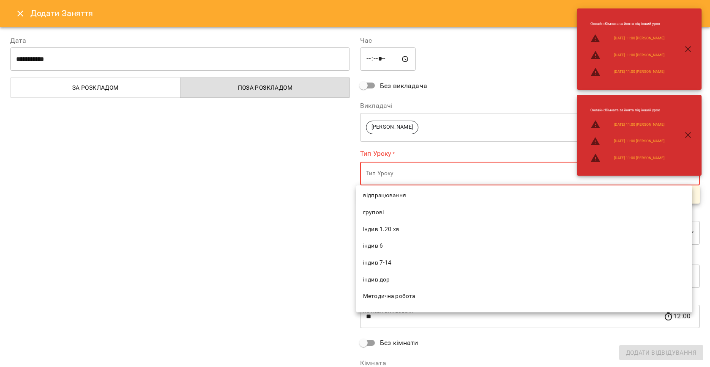
scroll to position [182, 0]
click at [394, 238] on span "Співбесіда" at bounding box center [524, 237] width 323 height 8
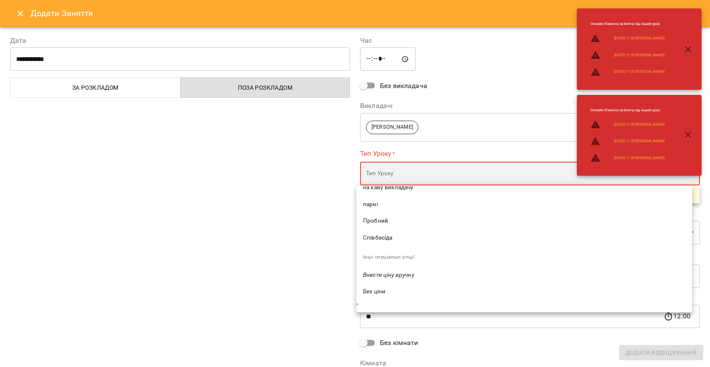
type input "**********"
type input "**"
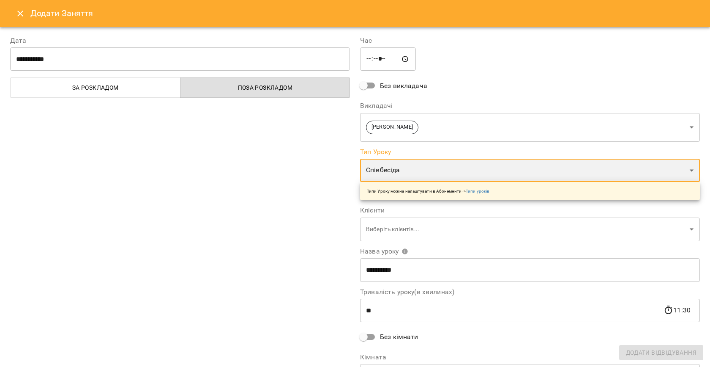
scroll to position [172, 0]
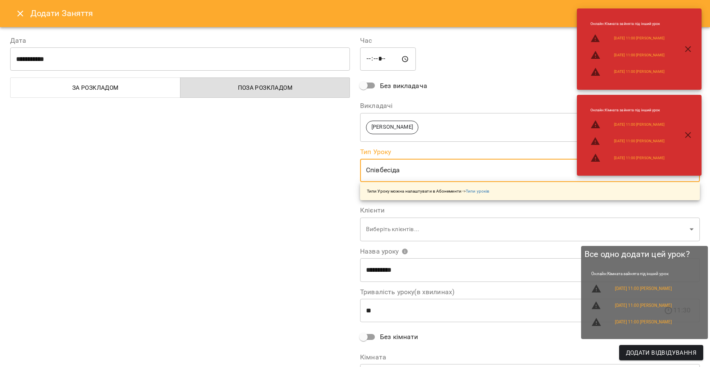
click at [648, 350] on span "Додати Відвідування" at bounding box center [661, 352] width 71 height 10
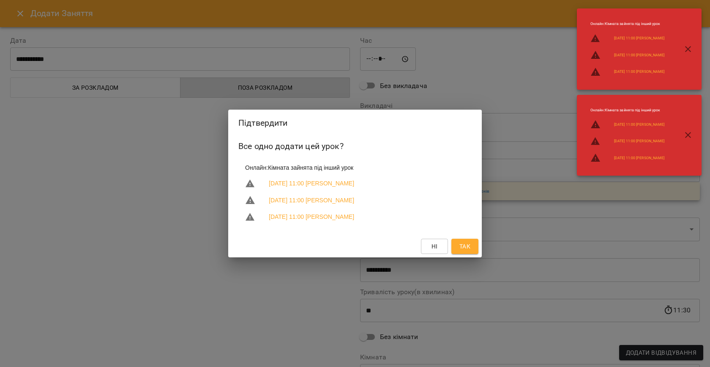
click at [470, 251] on span "Так" at bounding box center [465, 246] width 11 height 10
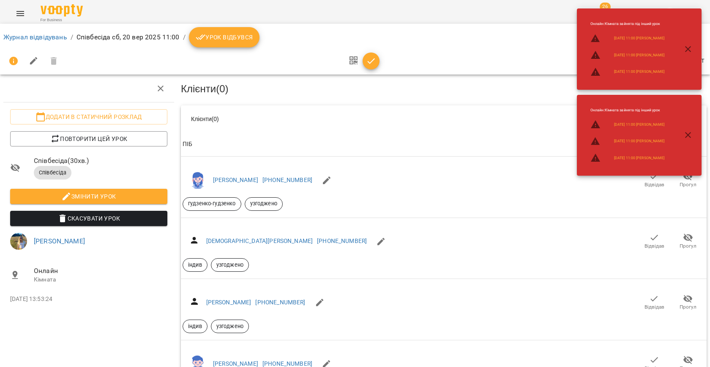
click at [37, 60] on icon "button" at bounding box center [34, 61] width 10 height 10
select select "**********"
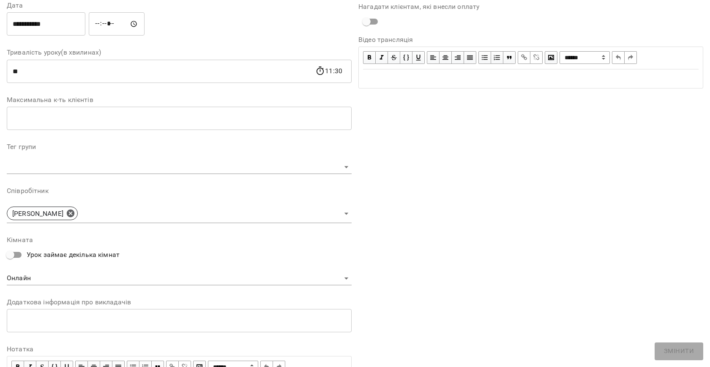
scroll to position [185, 0]
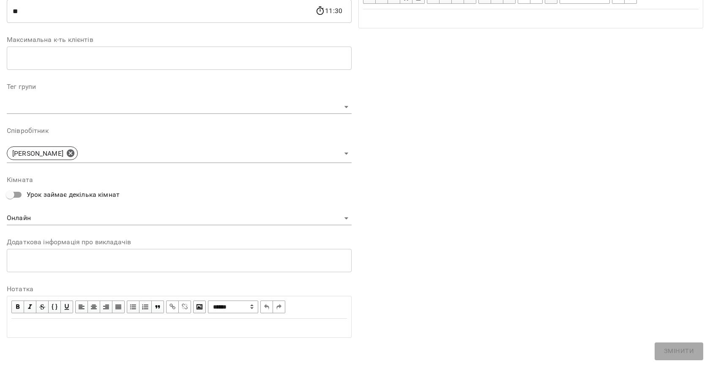
click at [21, 266] on div "* ​" at bounding box center [179, 260] width 345 height 24
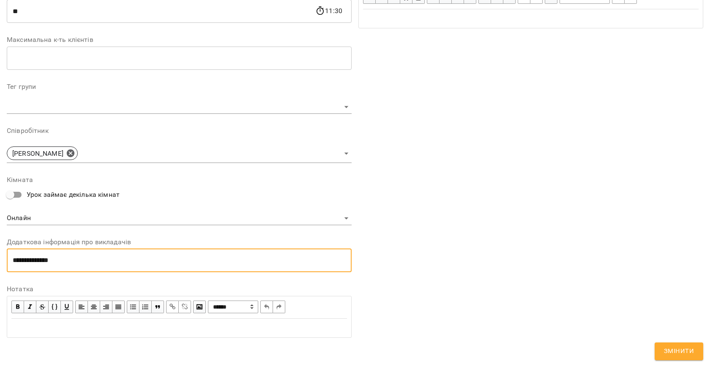
type textarea "**********"
click at [677, 350] on span "Змінити" at bounding box center [679, 350] width 30 height 11
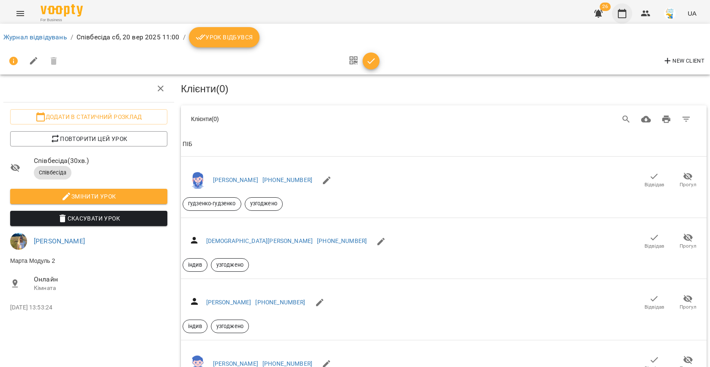
click at [622, 12] on icon "button" at bounding box center [622, 13] width 10 height 10
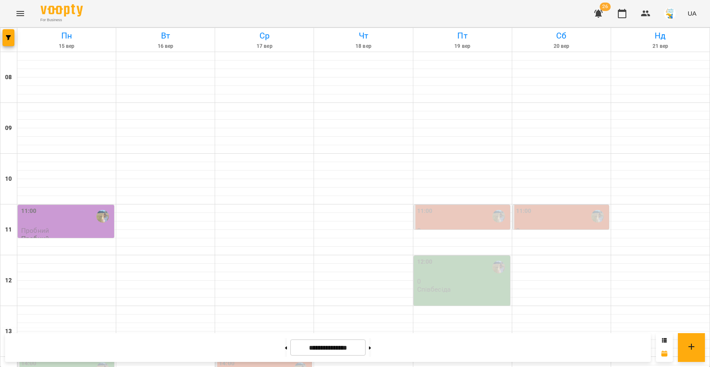
scroll to position [153, 0]
click at [11, 37] on icon "button" at bounding box center [8, 37] width 5 height 5
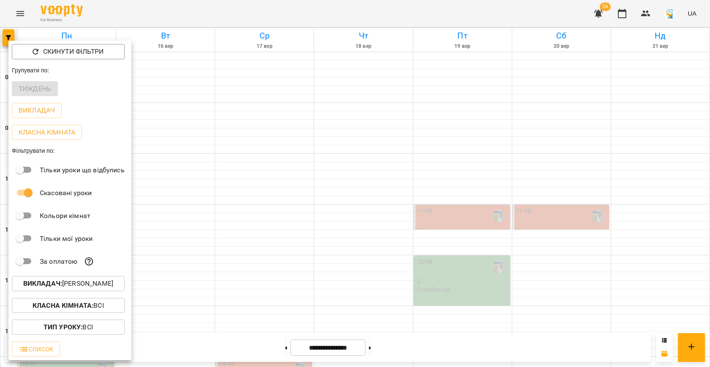
click at [81, 286] on p "Викладач : [PERSON_NAME]" at bounding box center [68, 283] width 90 height 10
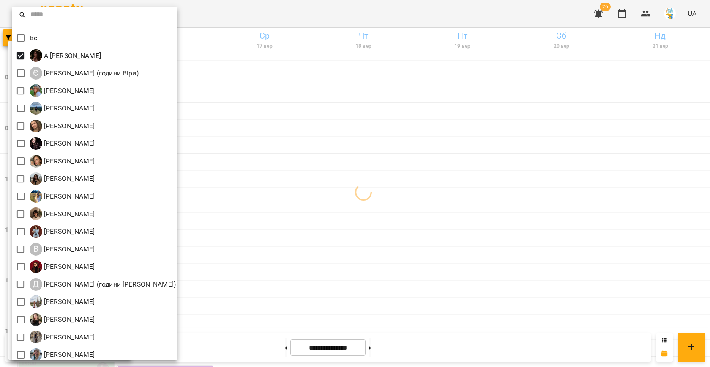
click at [387, 106] on div at bounding box center [355, 183] width 710 height 367
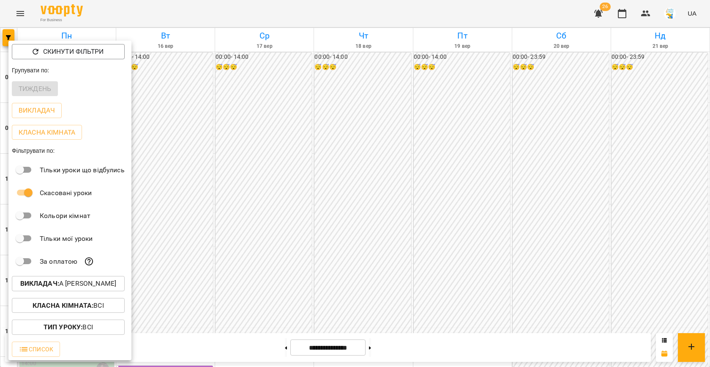
click at [420, 194] on div at bounding box center [355, 183] width 710 height 367
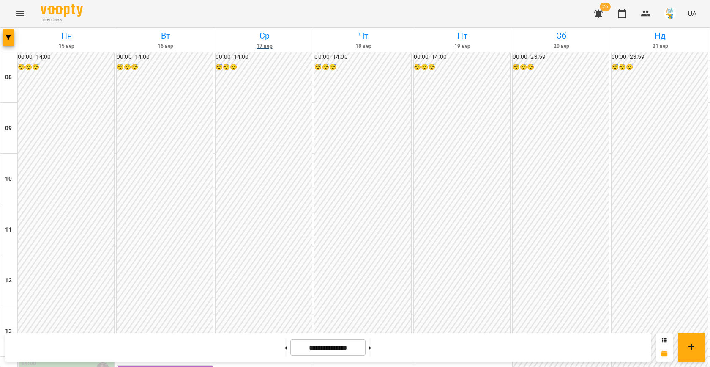
scroll to position [234, 0]
